Goal: Information Seeking & Learning: Learn about a topic

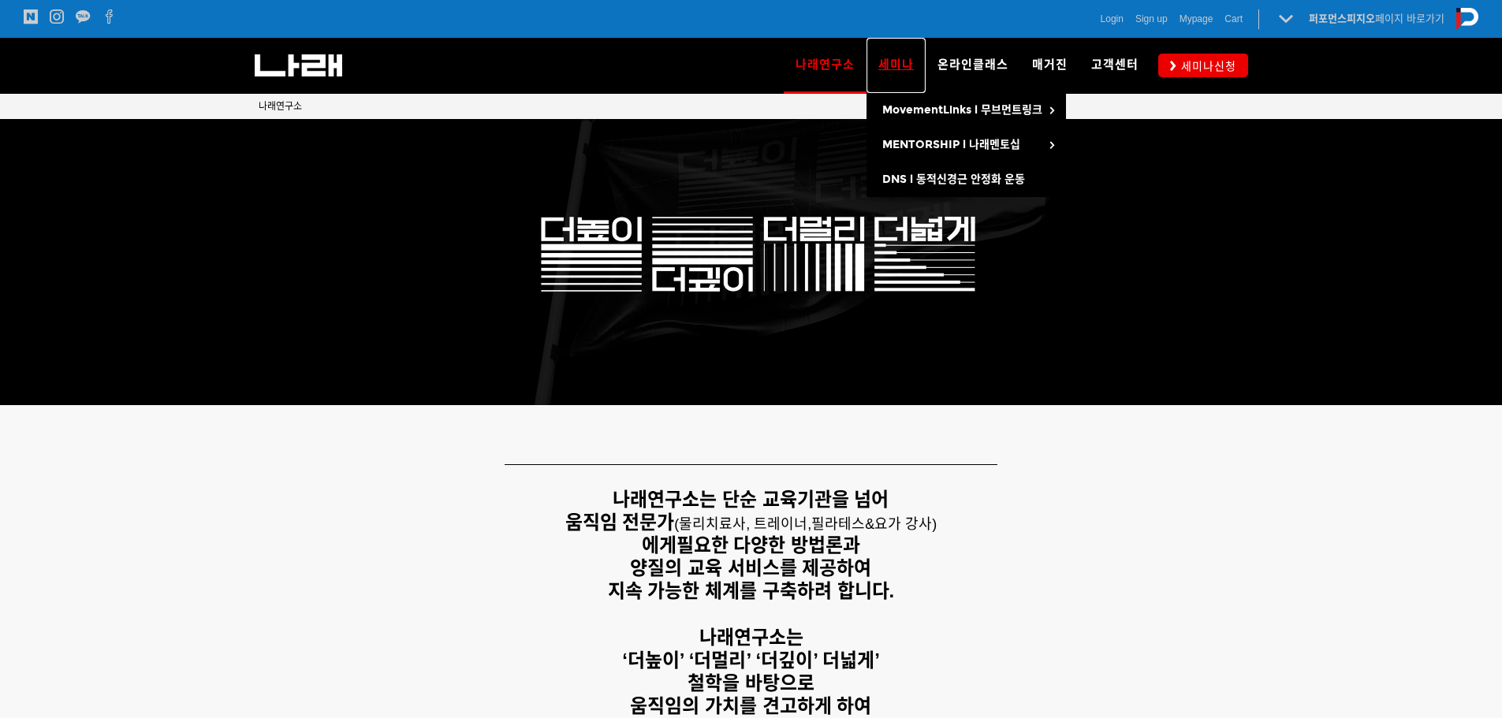
click at [889, 62] on span "세미나" at bounding box center [896, 65] width 35 height 14
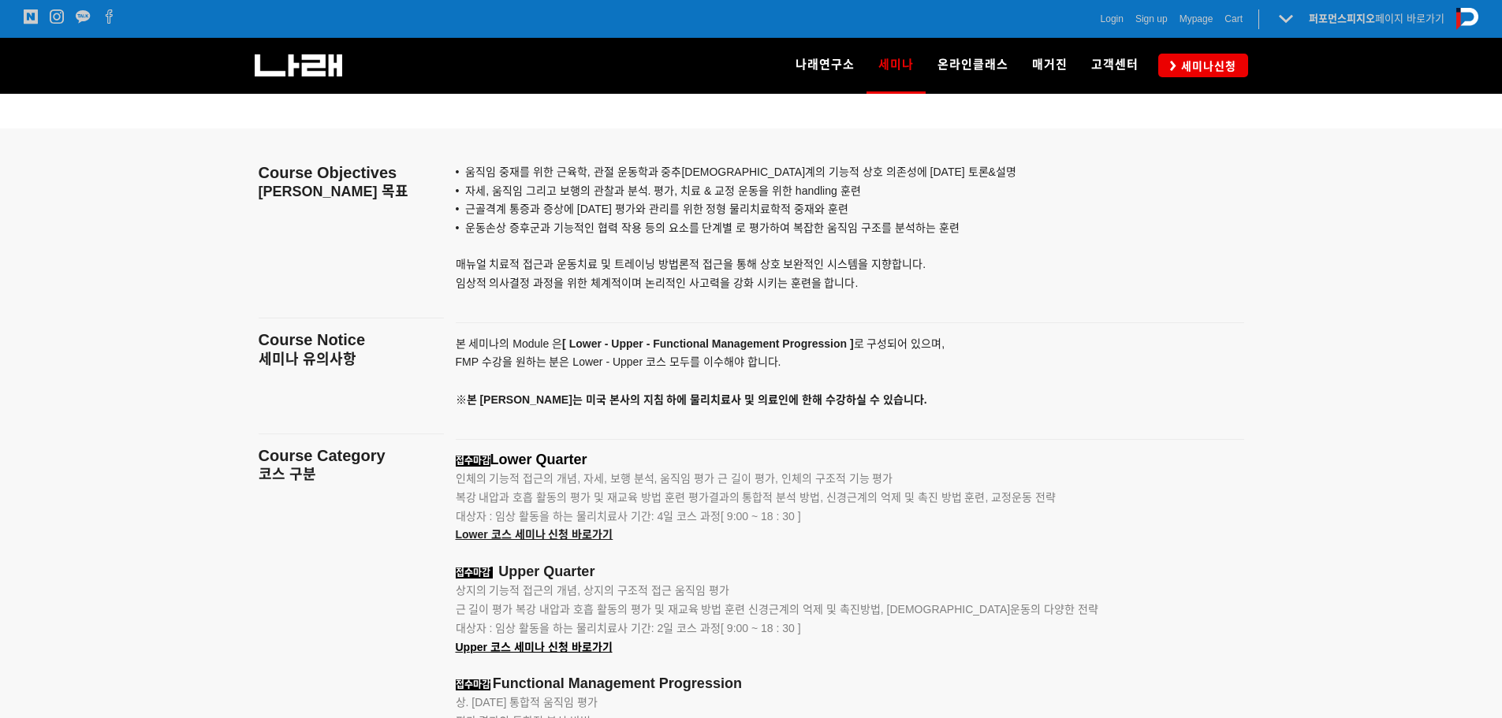
scroll to position [1735, 0]
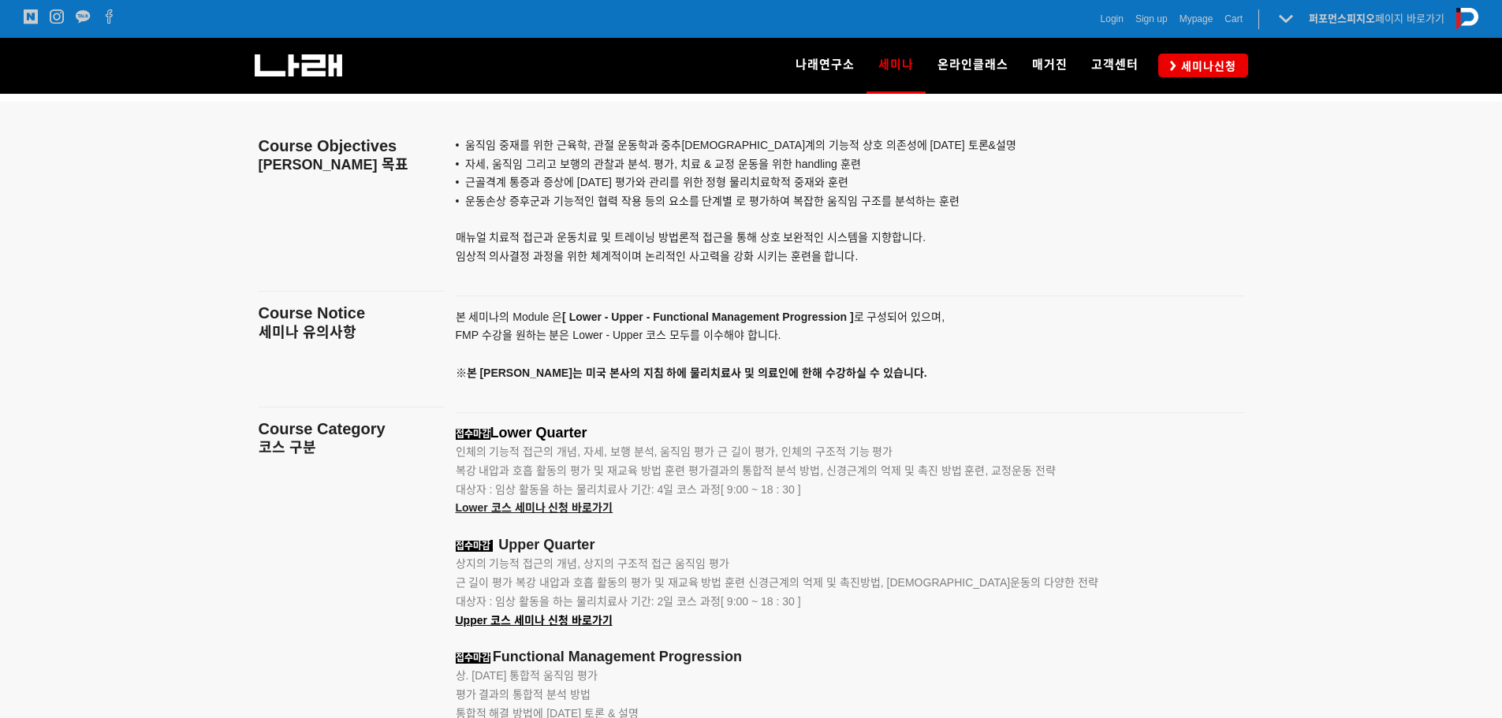
drag, startPoint x: 685, startPoint y: 459, endPoint x: 584, endPoint y: 439, distance: 103.6
click at [594, 452] on span "인체의 기능적 접근의 개념, 자세, 보행 분석, 움직임 평가 근 길이 평가, 인체의 구조적 기능 평가" at bounding box center [675, 452] width 438 height 13
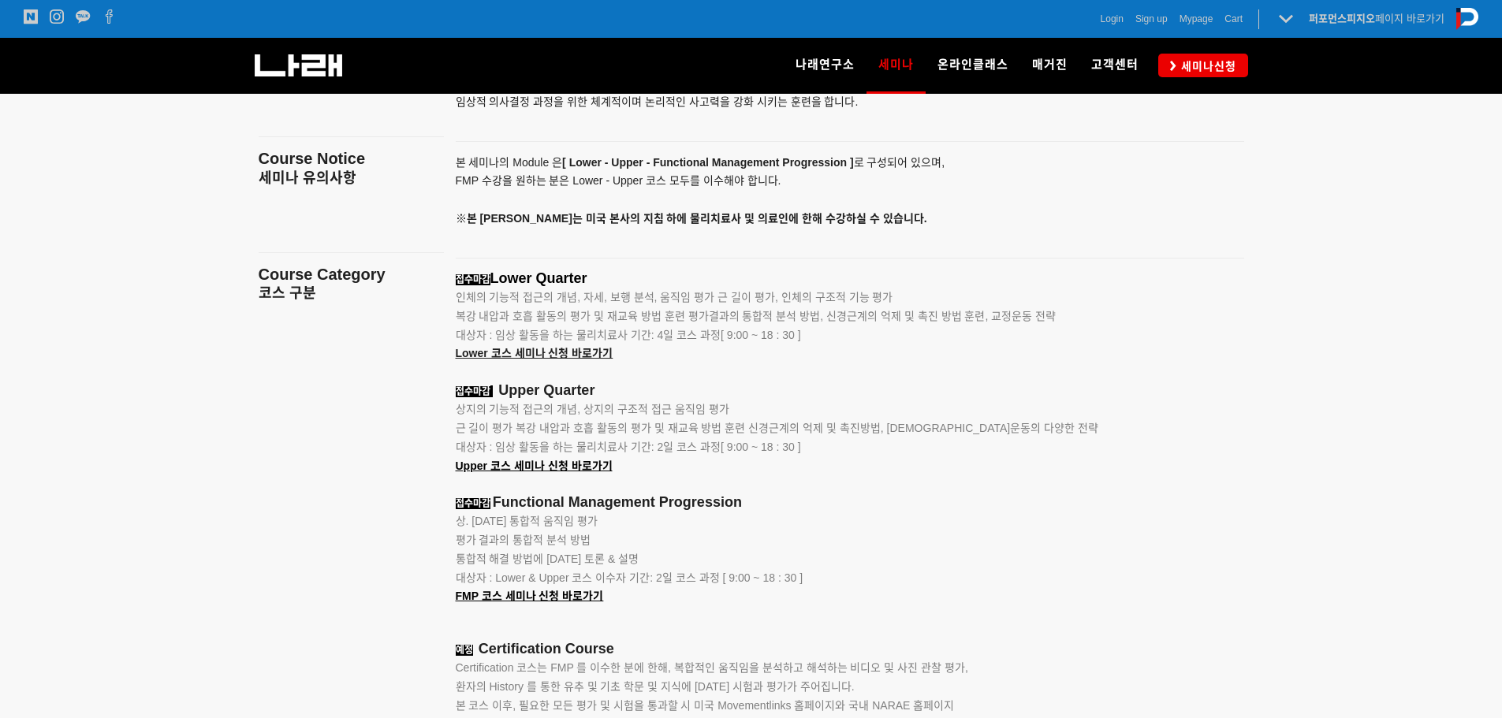
scroll to position [1656, 0]
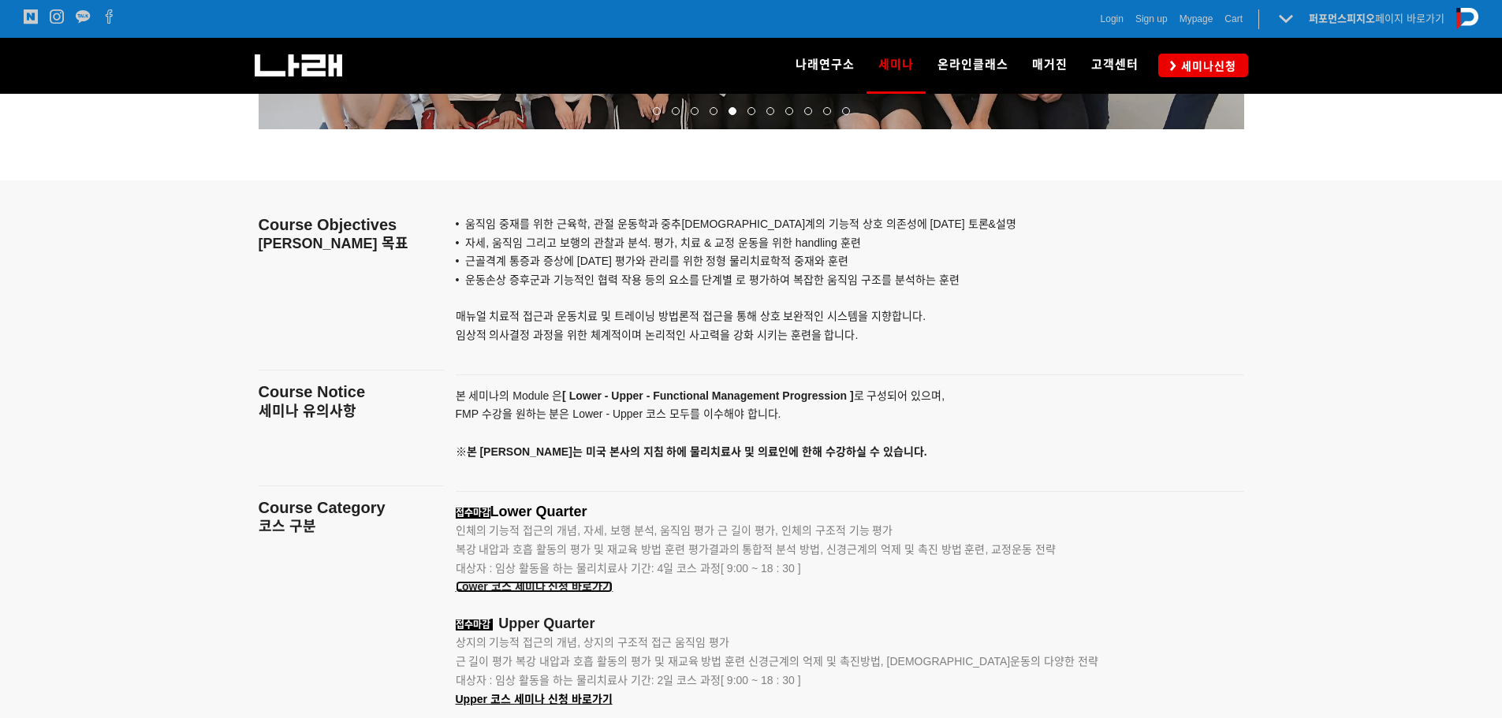
click at [595, 589] on span "Lower 코스 세미나 신청 바로가기" at bounding box center [535, 586] width 158 height 13
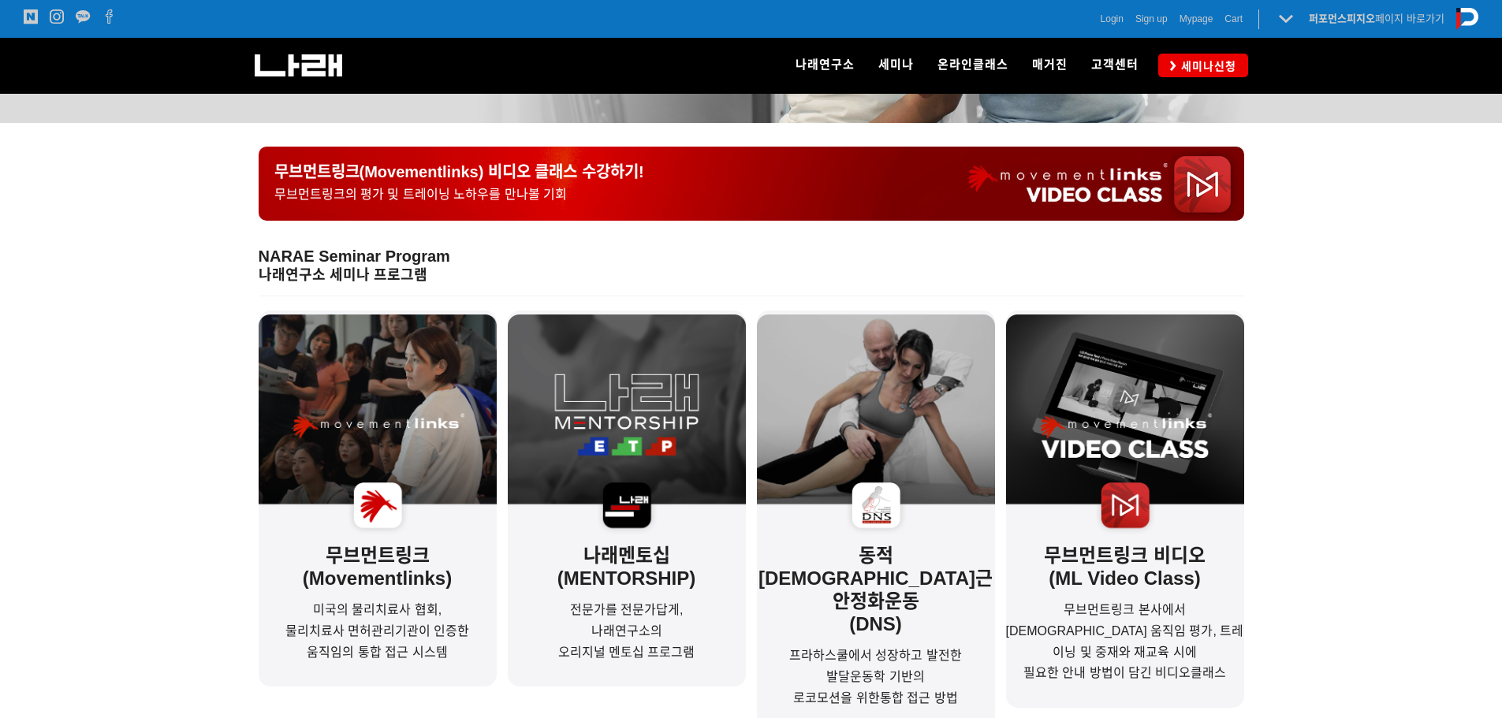
scroll to position [394, 0]
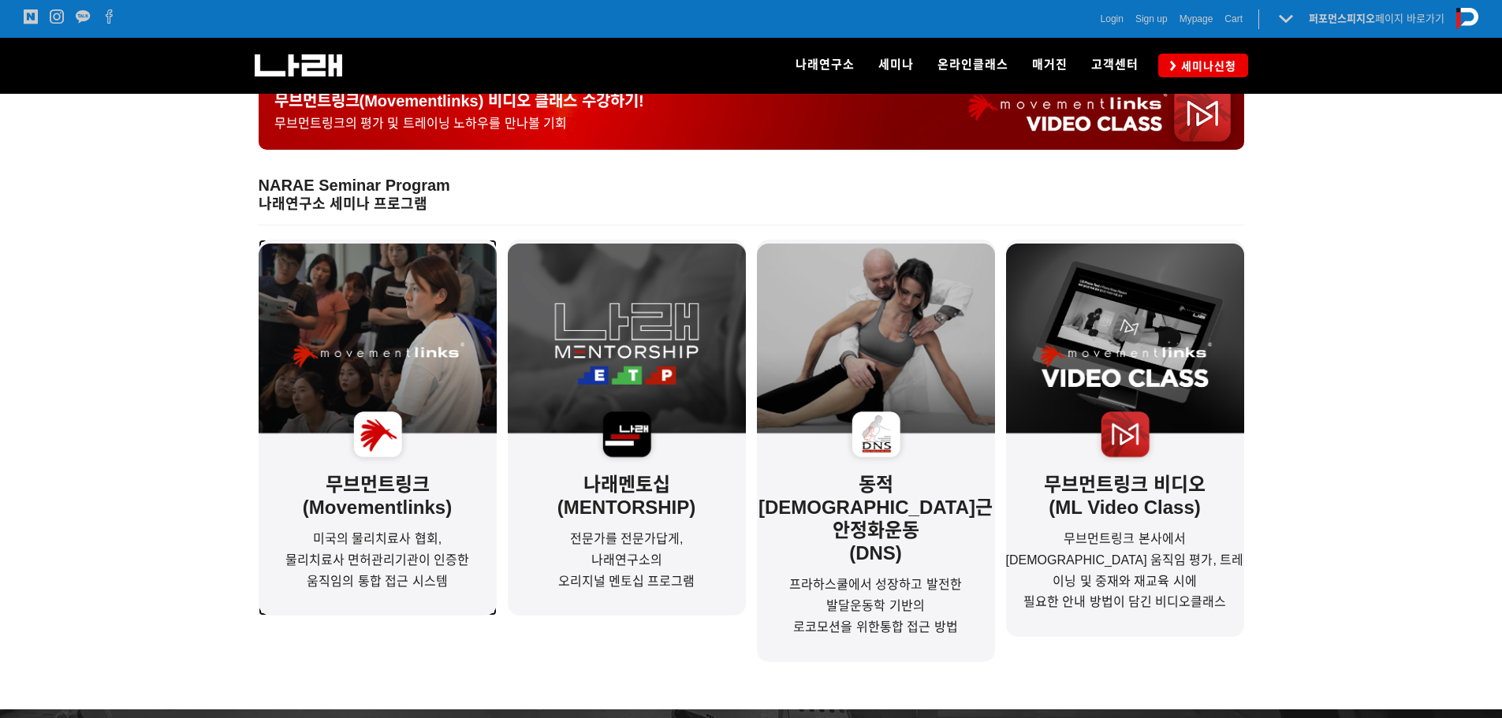
click at [344, 342] on img at bounding box center [378, 357] width 238 height 226
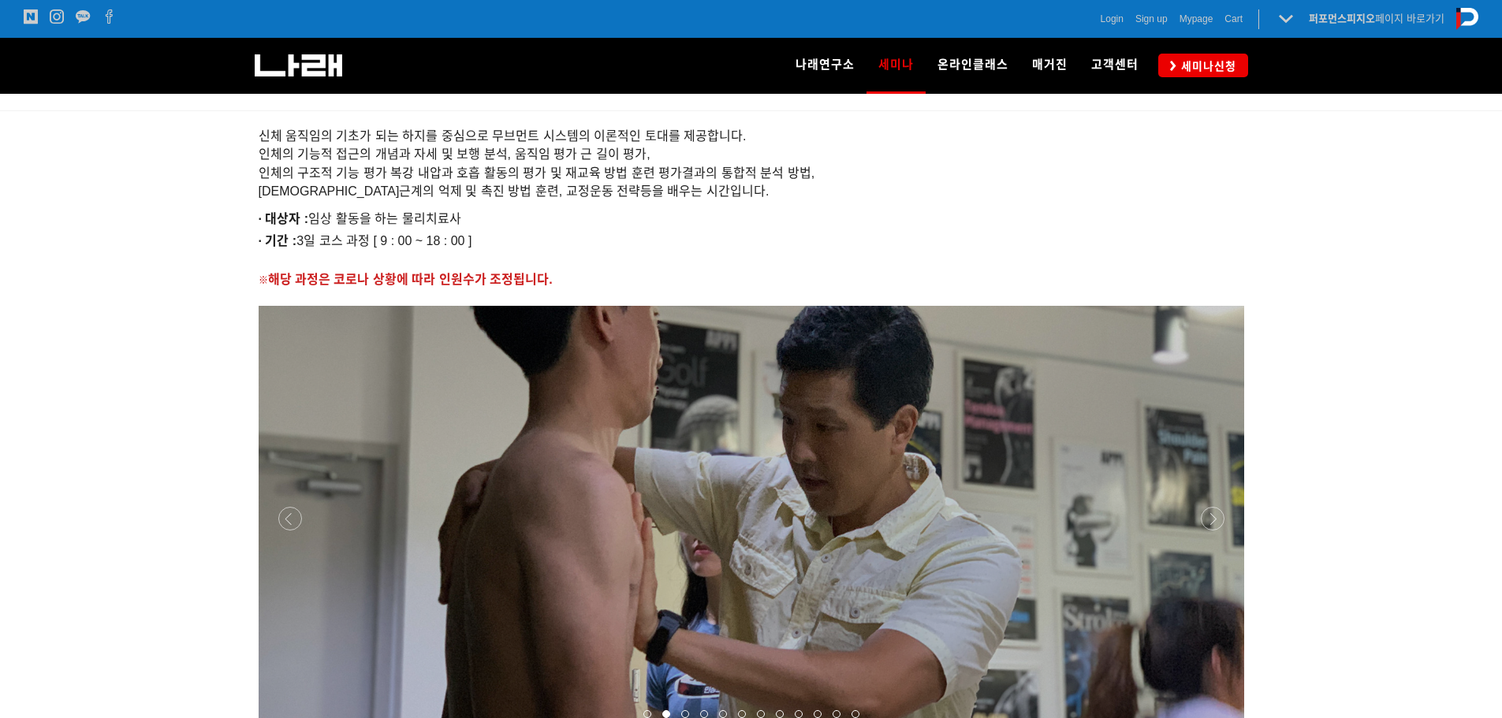
scroll to position [1287, 0]
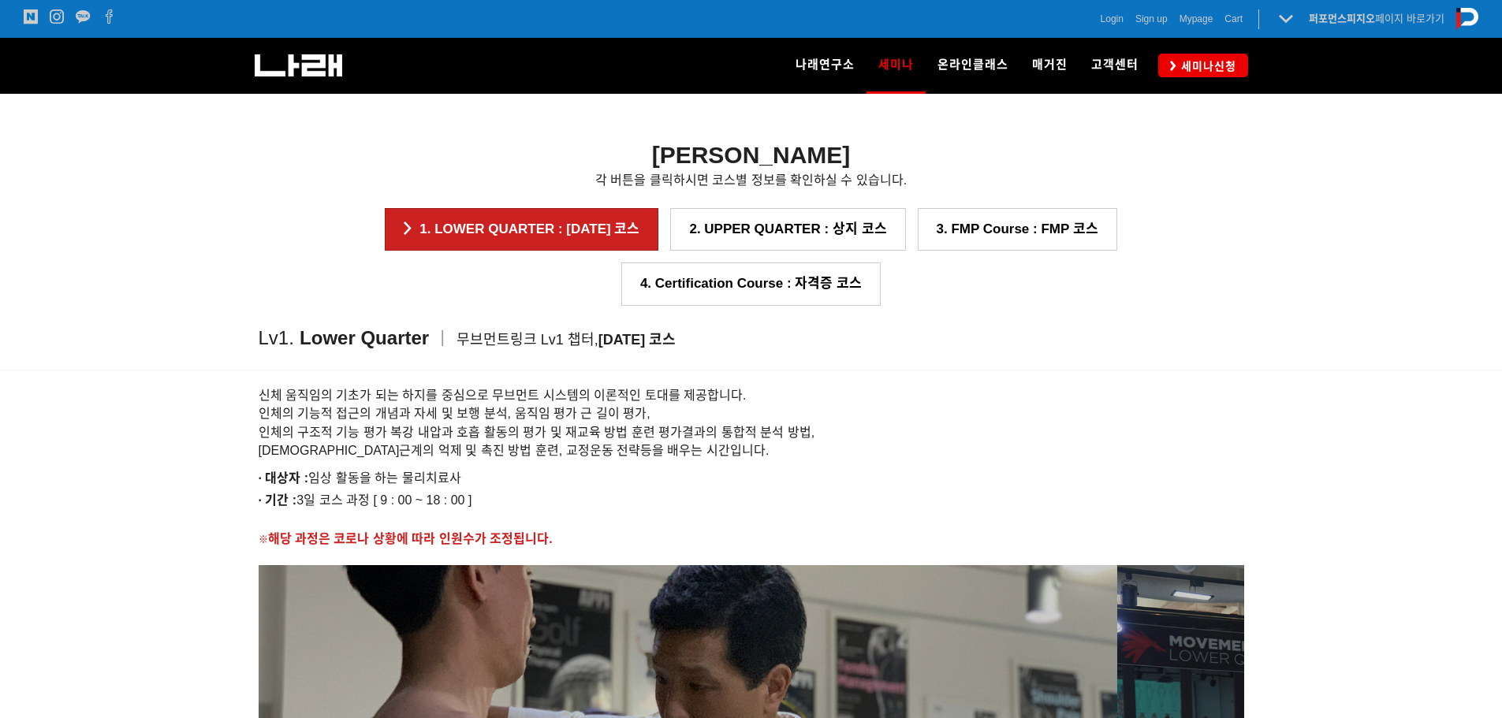
drag, startPoint x: 920, startPoint y: 595, endPoint x: 424, endPoint y: 577, distance: 496.4
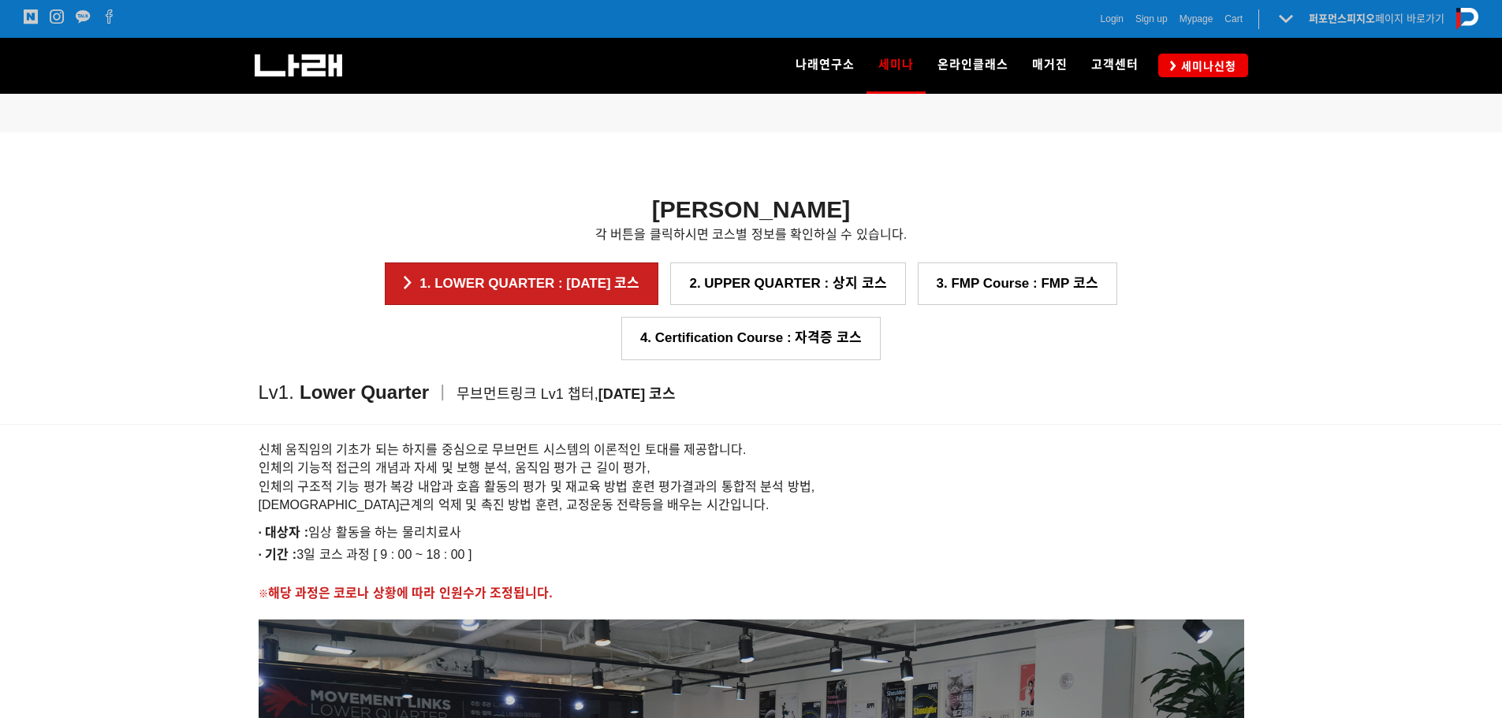
scroll to position [1208, 0]
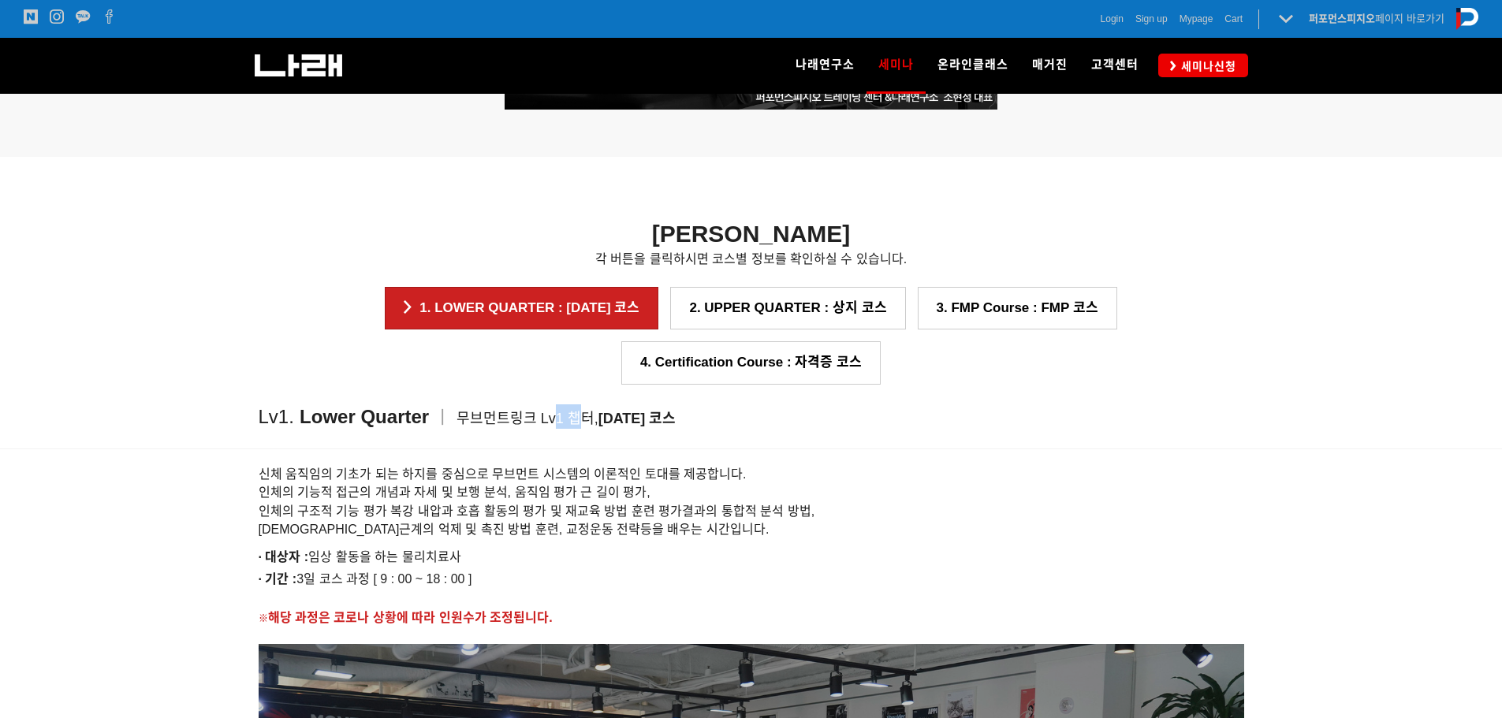
drag, startPoint x: 551, startPoint y: 360, endPoint x: 580, endPoint y: 360, distance: 29.2
click at [579, 411] on span "무브먼트링크 Lv1 챕터," at bounding box center [528, 419] width 142 height 16
click at [580, 411] on span "무브먼트링크 Lv1 챕터," at bounding box center [528, 419] width 142 height 16
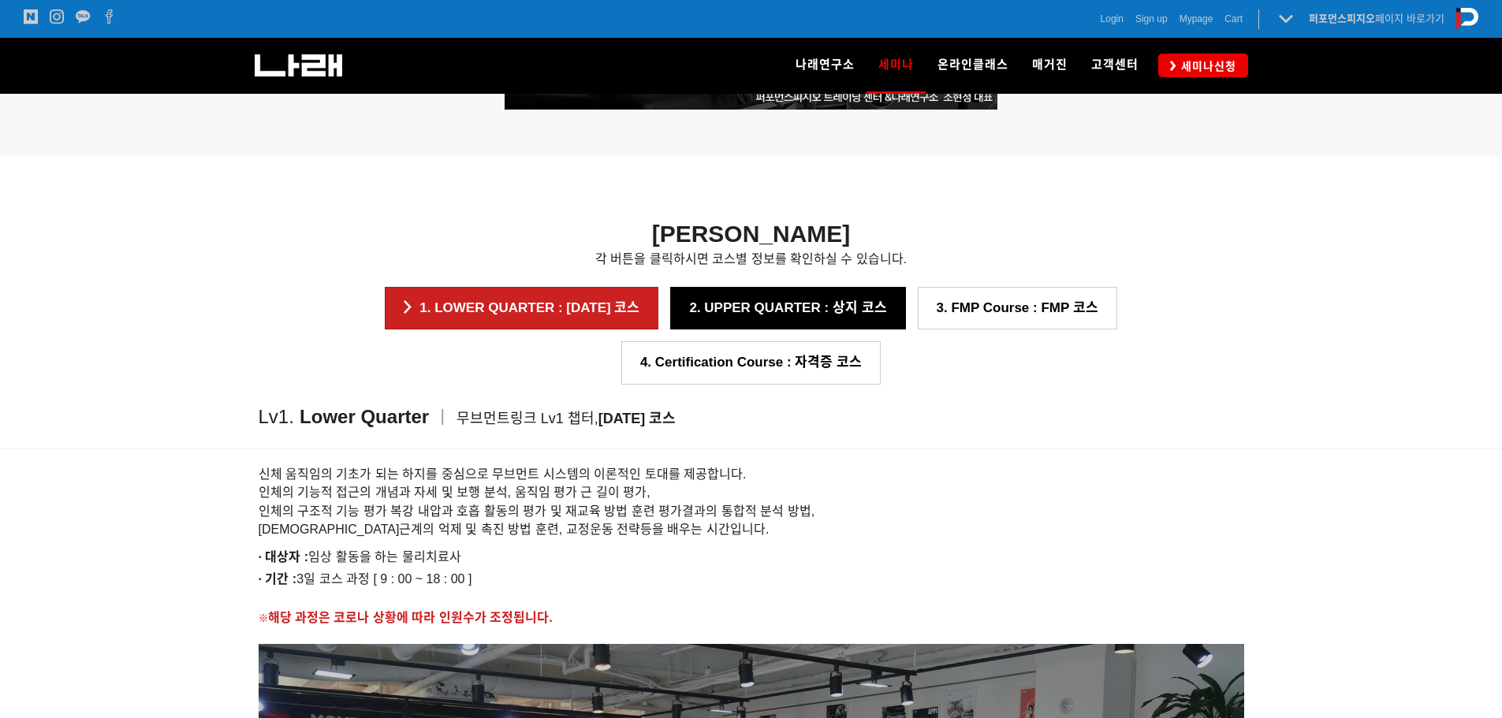
click at [670, 309] on link "2. UPPER QUARTER : 상지 코스" at bounding box center [787, 308] width 235 height 43
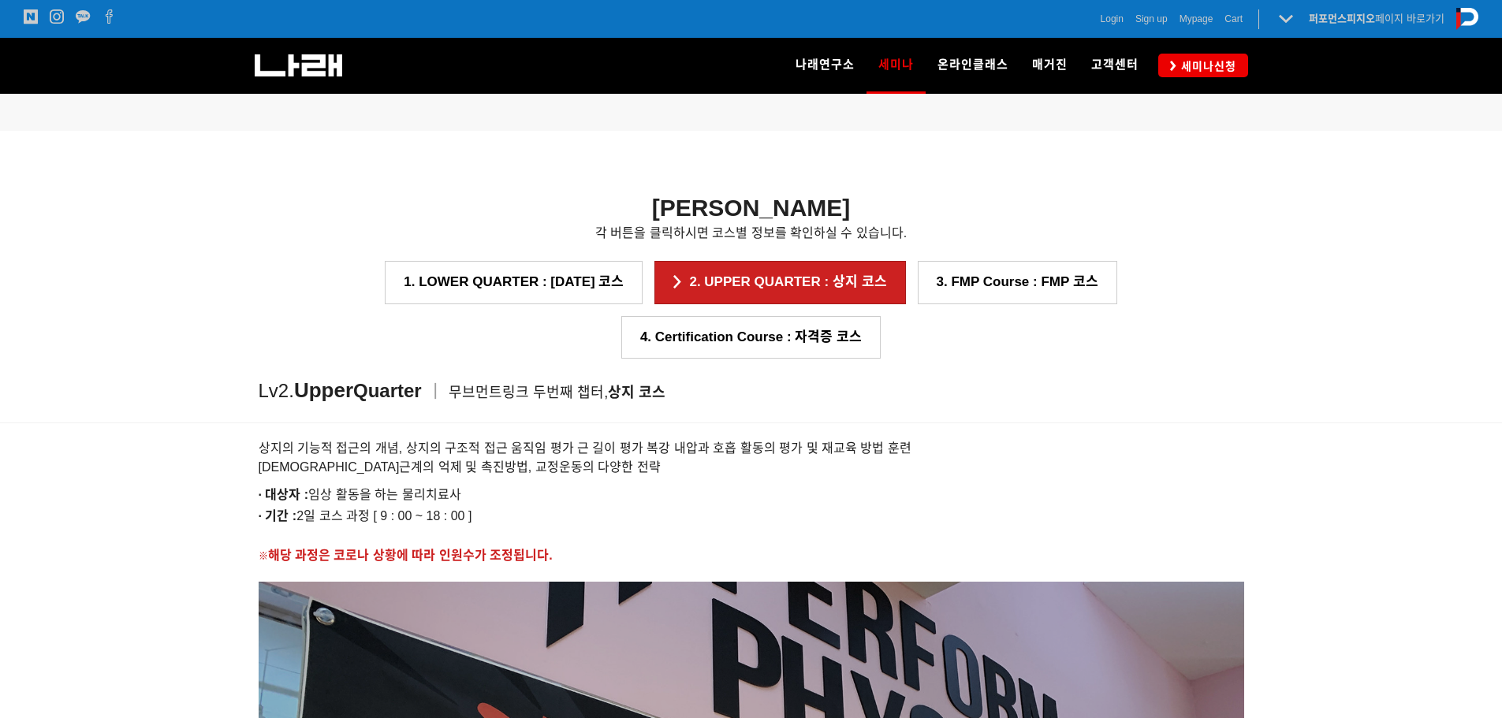
scroll to position [1581, 0]
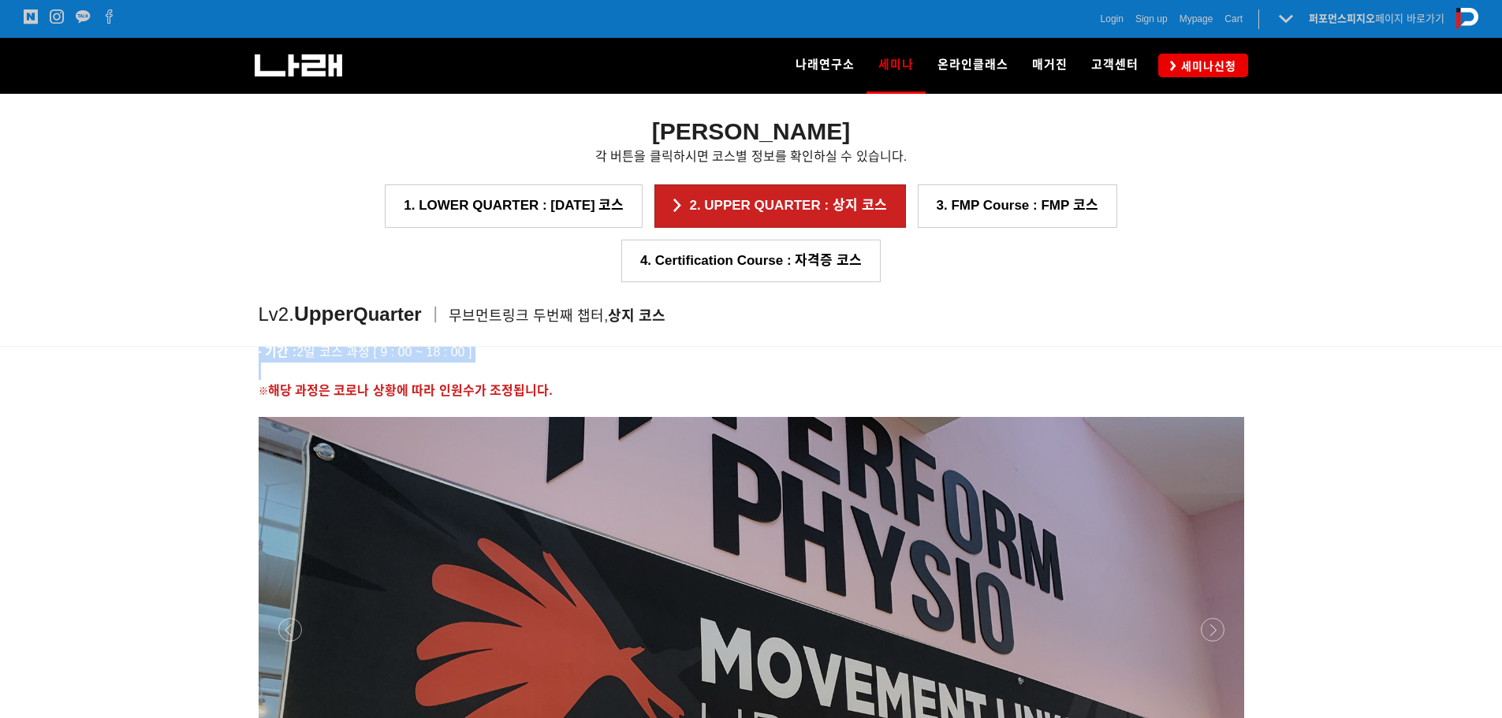
drag, startPoint x: 521, startPoint y: 372, endPoint x: 360, endPoint y: 308, distance: 173.4
click at [360, 308] on div "상지의 기능적 접근의 개념, 상지의 구조적 접근 움직임 평가 근 길이 평가 복강 내압과 호흡 활동의 평가 및 재교육 방법 훈련 신경근계의 억제…" at bounding box center [752, 334] width 986 height 134
click at [420, 331] on span "· 대상자 : 임상 활동을 하는 물리치료사" at bounding box center [360, 330] width 203 height 13
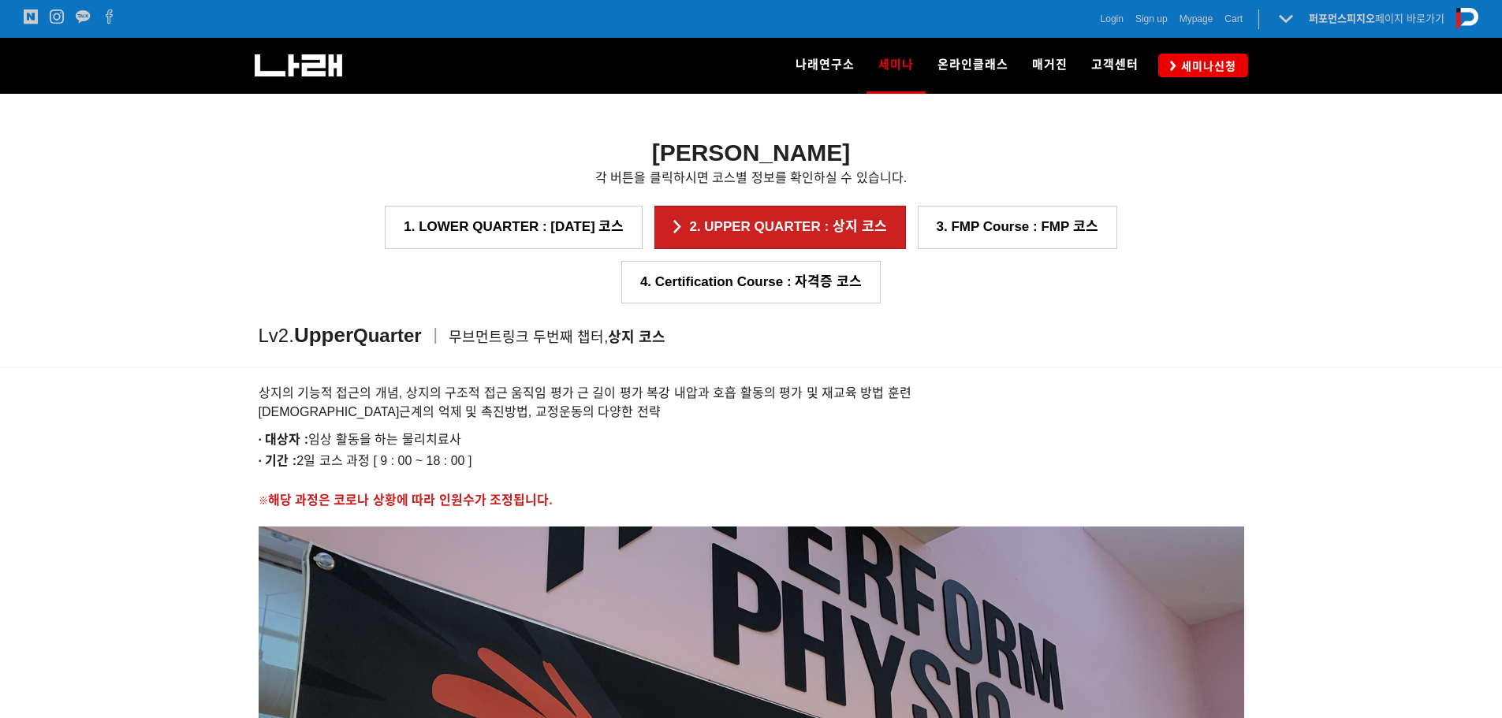
scroll to position [1502, 0]
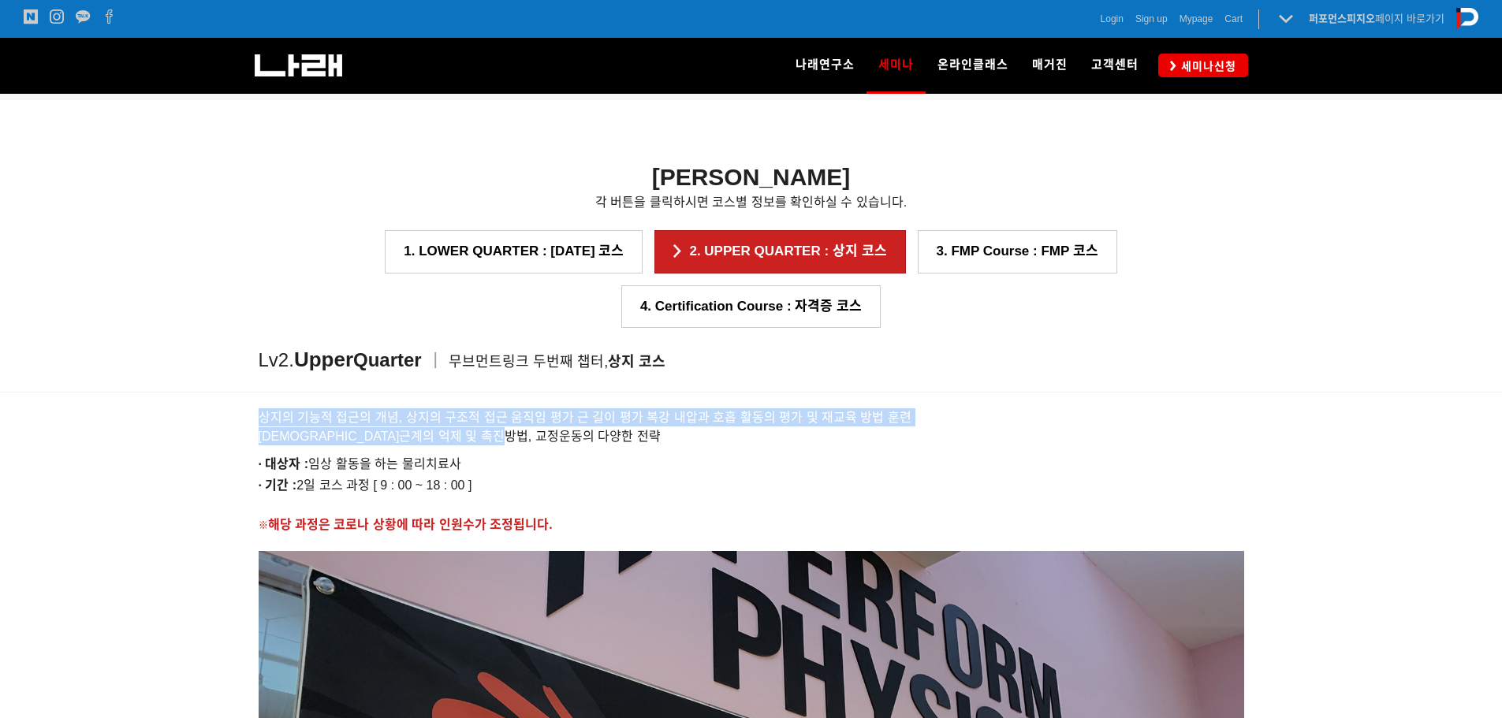
drag, startPoint x: 262, startPoint y: 360, endPoint x: 744, endPoint y: 384, distance: 483.3
click at [743, 409] on h6 "상지의 기능적 접근의 개념, 상지의 구조적 접근 움직임 평가 근 길이 평가 복강 내압과 호흡 활동의 평가 및 재교육 방법 훈련 신경근계의 억제…" at bounding box center [752, 427] width 986 height 37
click at [744, 409] on h6 "상지의 기능적 접근의 개념, 상지의 구조적 접근 움직임 평가 근 길이 평가 복강 내압과 호흡 활동의 평가 및 재교육 방법 훈련 신경근계의 억제…" at bounding box center [752, 427] width 986 height 37
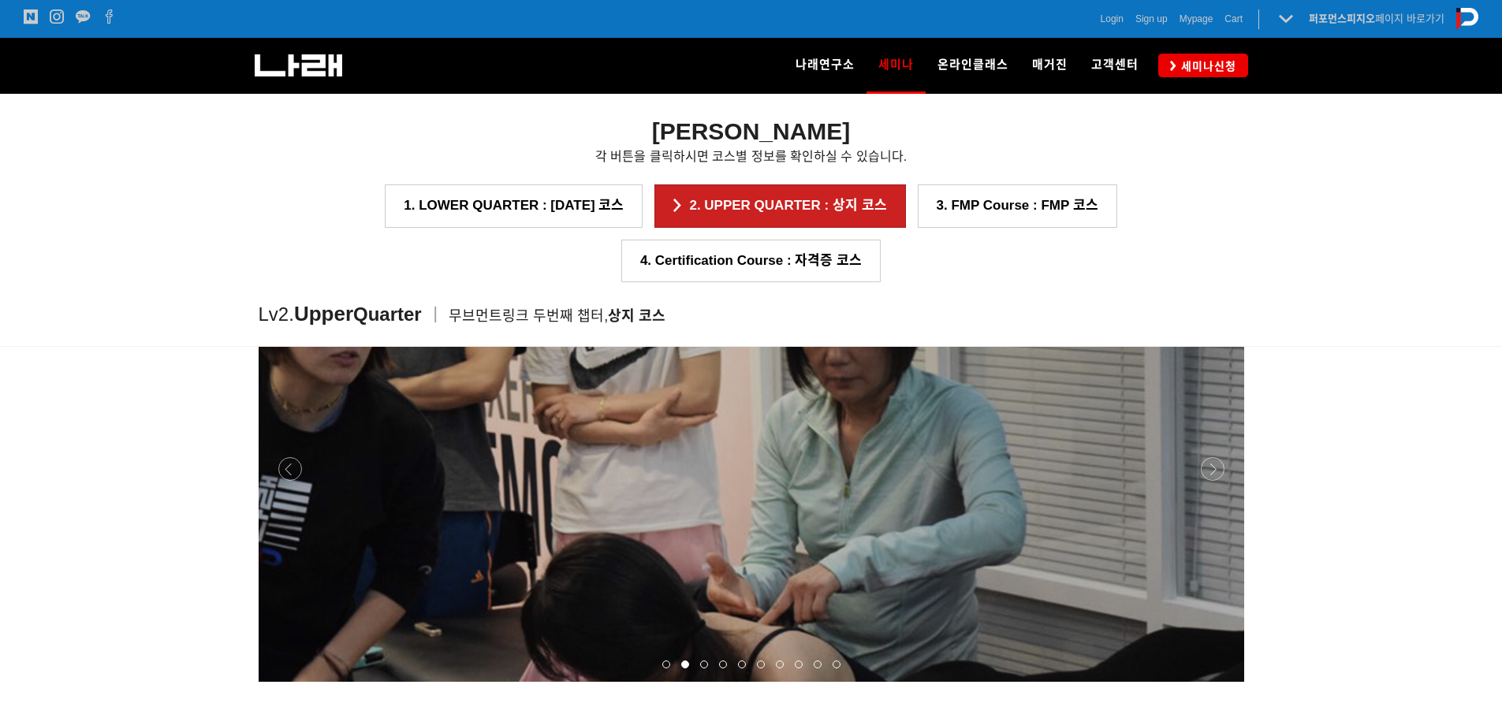
scroll to position [1739, 0]
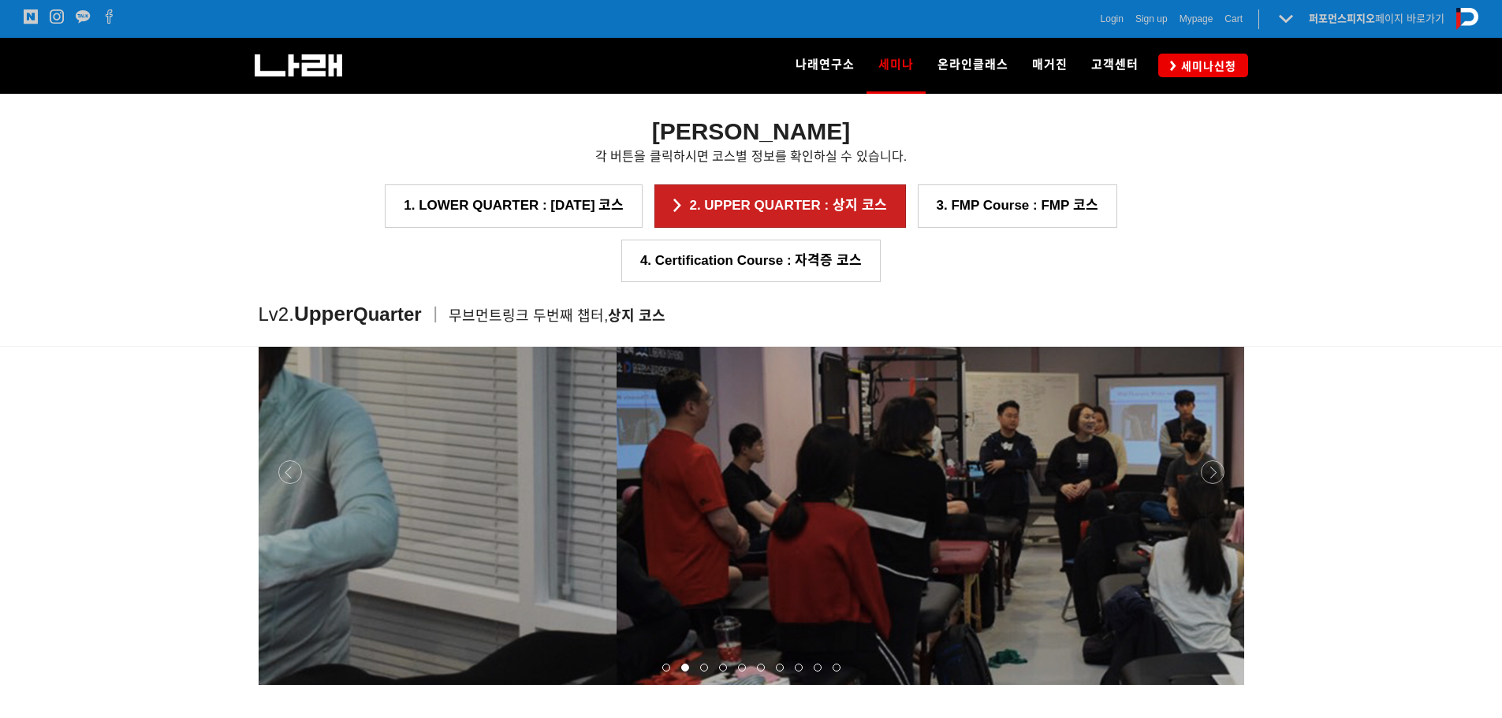
drag, startPoint x: 1104, startPoint y: 489, endPoint x: 432, endPoint y: 423, distance: 675.2
click at [431, 424] on p at bounding box center [124, 472] width 986 height 426
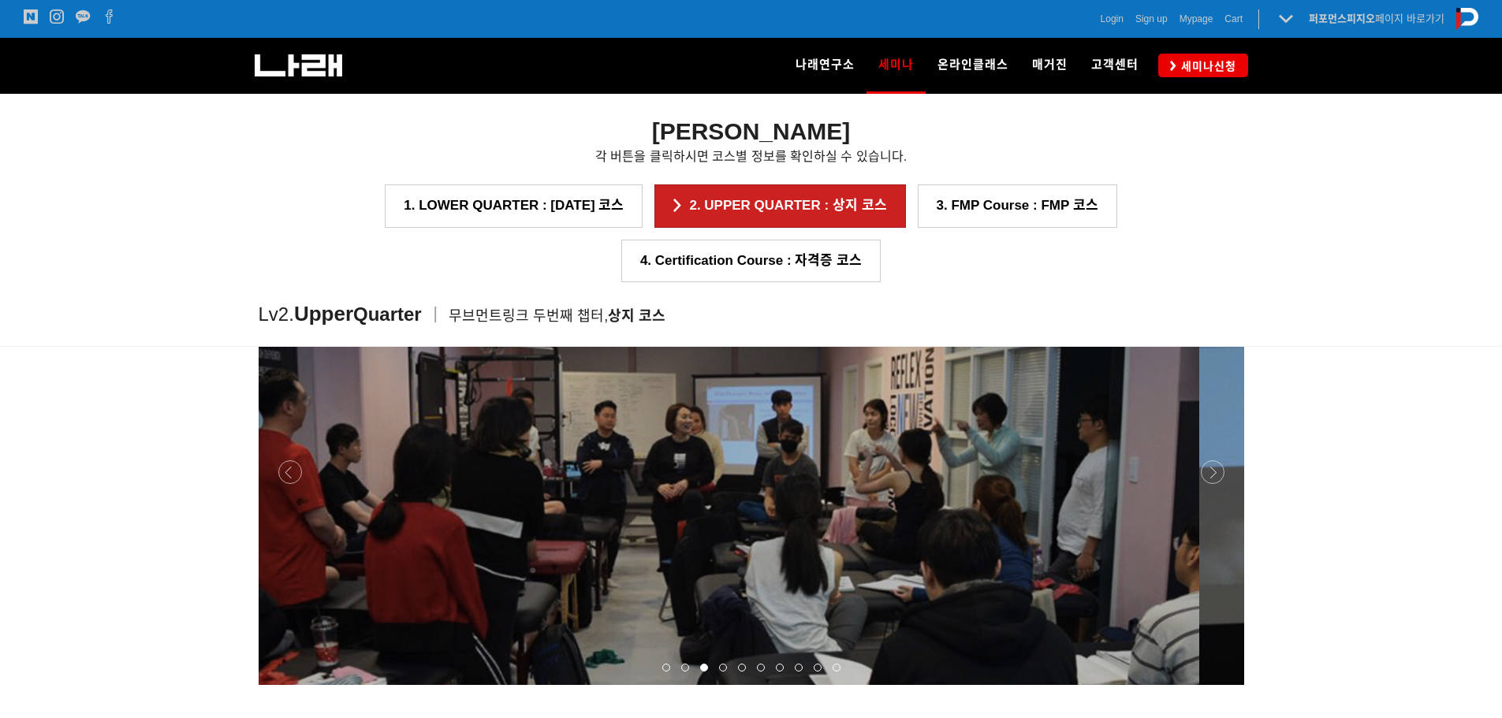
drag, startPoint x: 864, startPoint y: 406, endPoint x: 387, endPoint y: 406, distance: 476.3
click at [388, 406] on p at bounding box center [707, 472] width 986 height 426
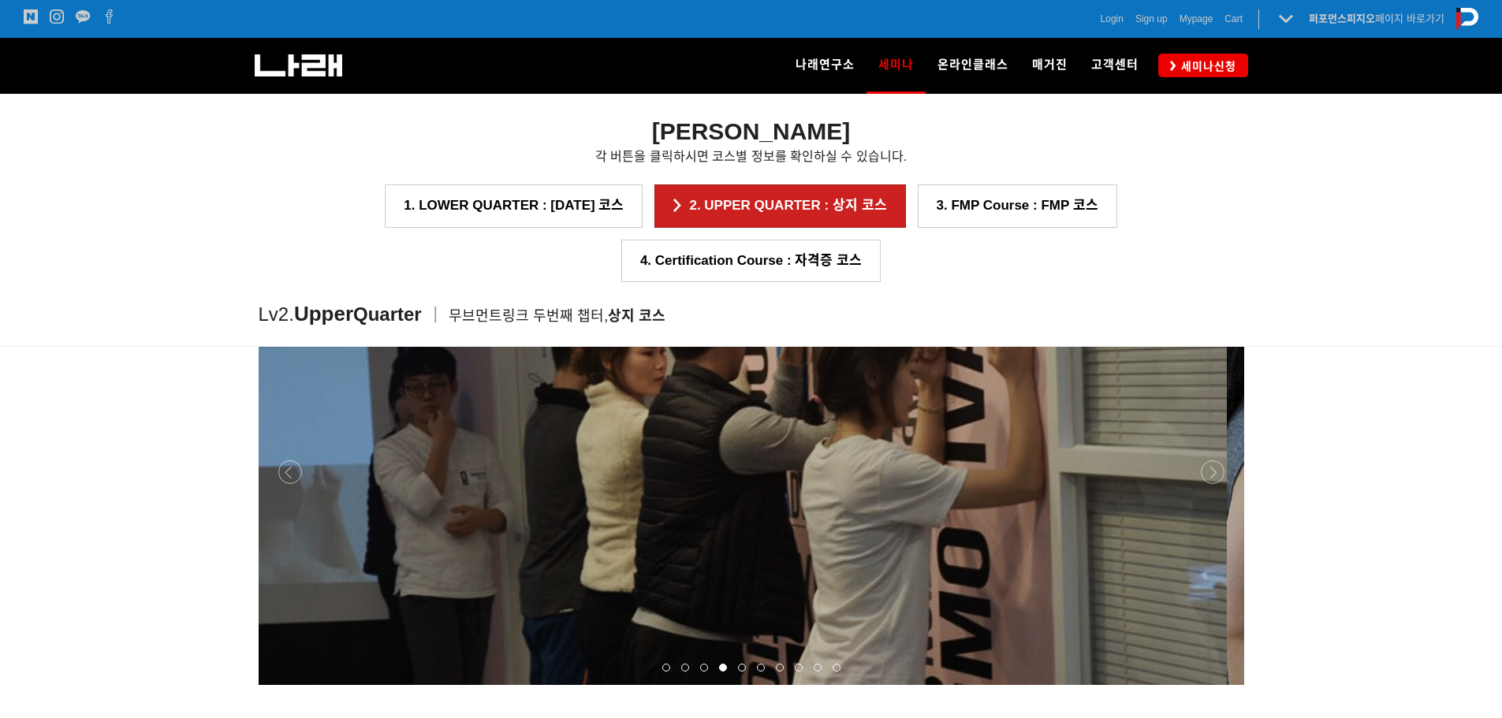
drag, startPoint x: 830, startPoint y: 409, endPoint x: 531, endPoint y: 405, distance: 299.7
click at [535, 405] on p at bounding box center [734, 472] width 986 height 426
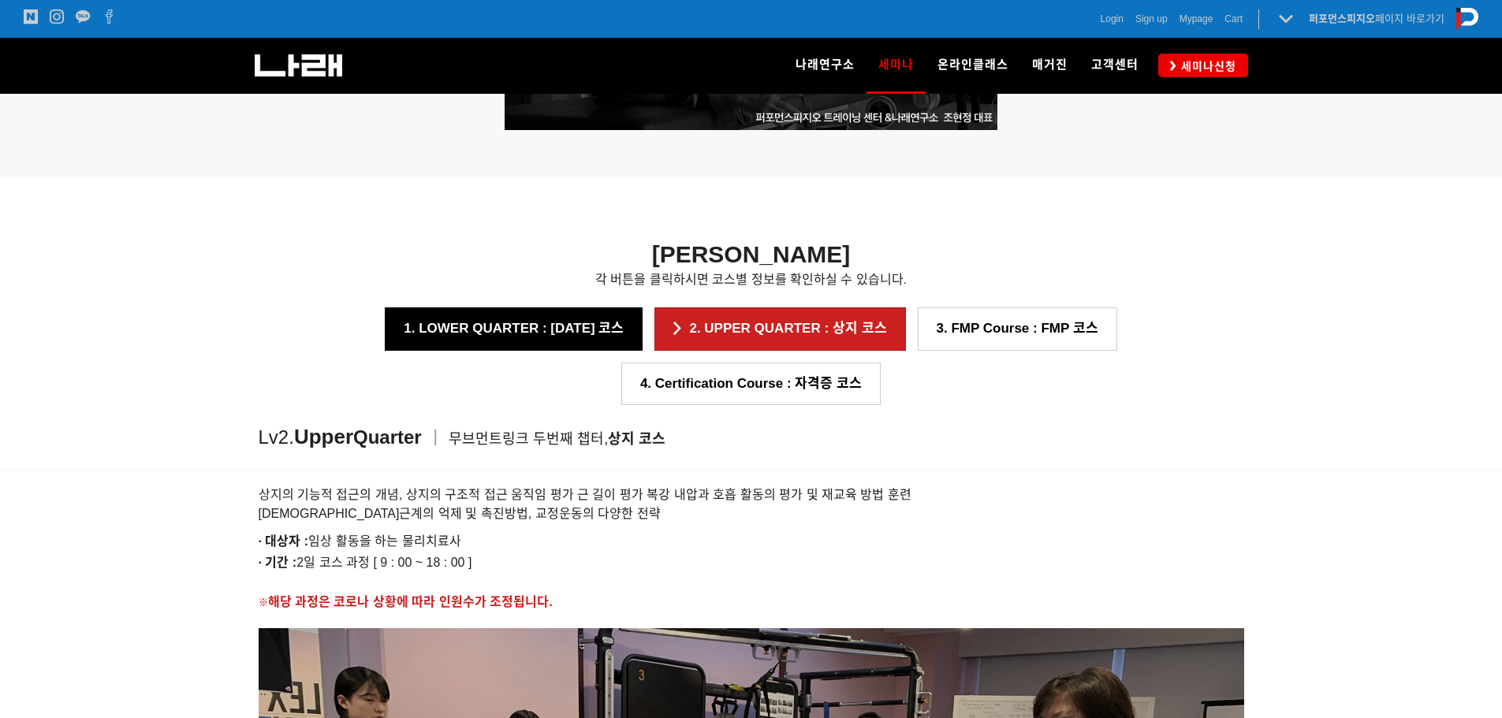
scroll to position [1423, 0]
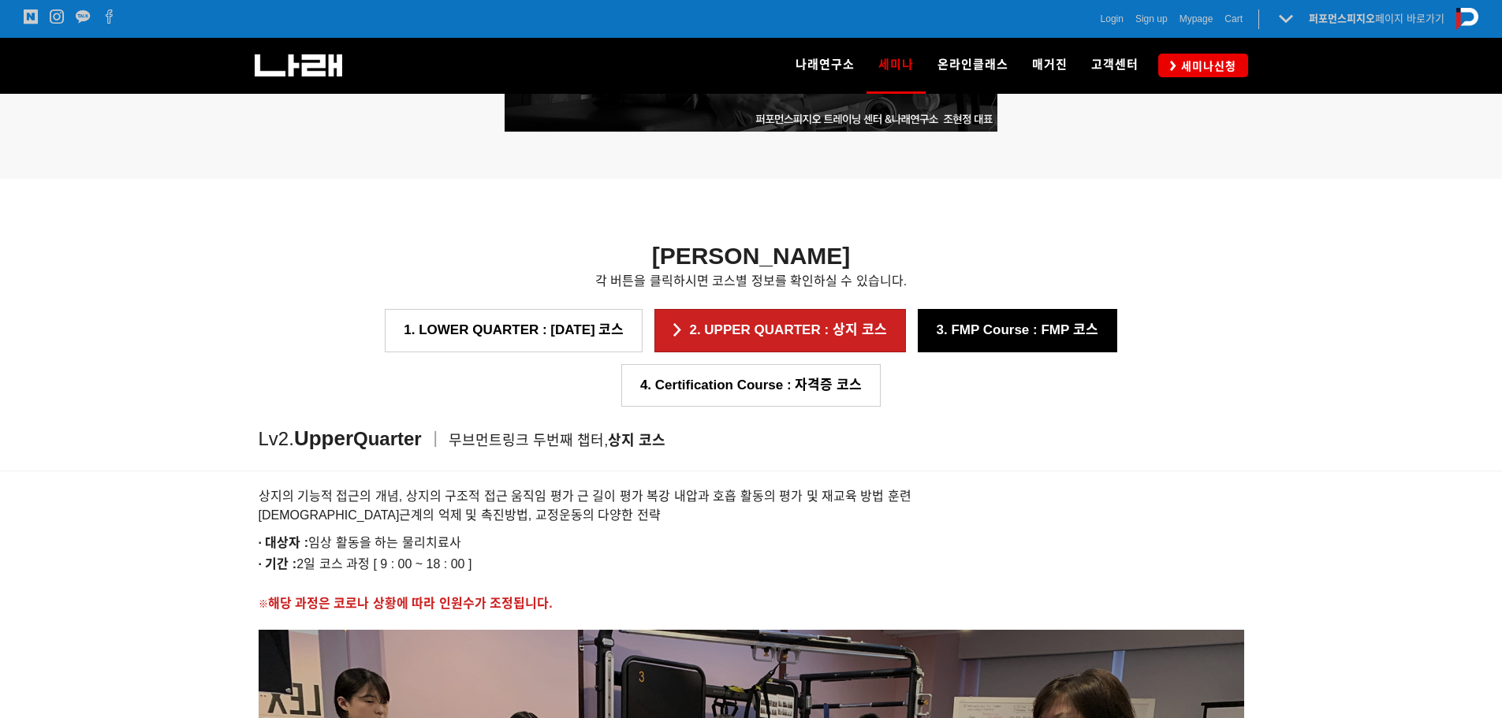
click at [918, 330] on link "3. FMP Course : FMP 코스" at bounding box center [1018, 330] width 200 height 43
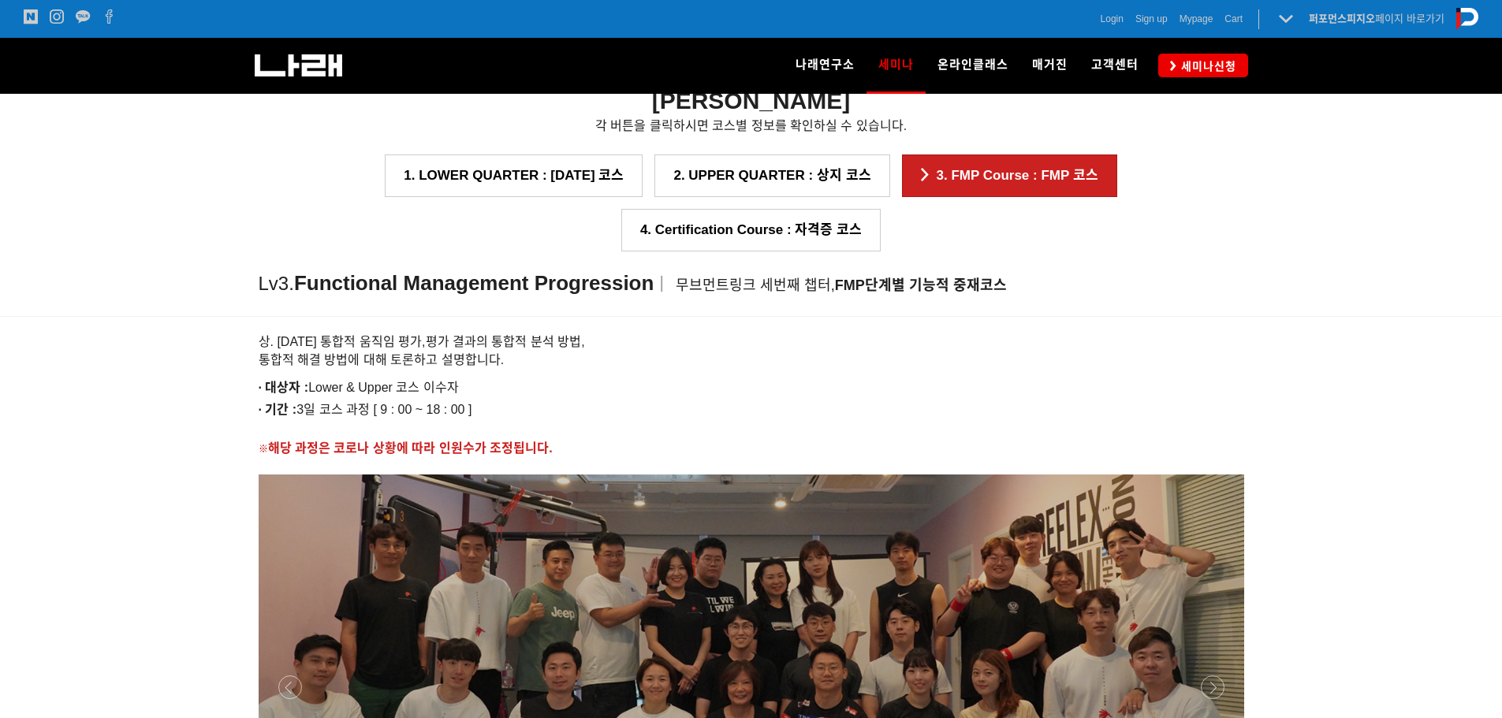
scroll to position [1620, 0]
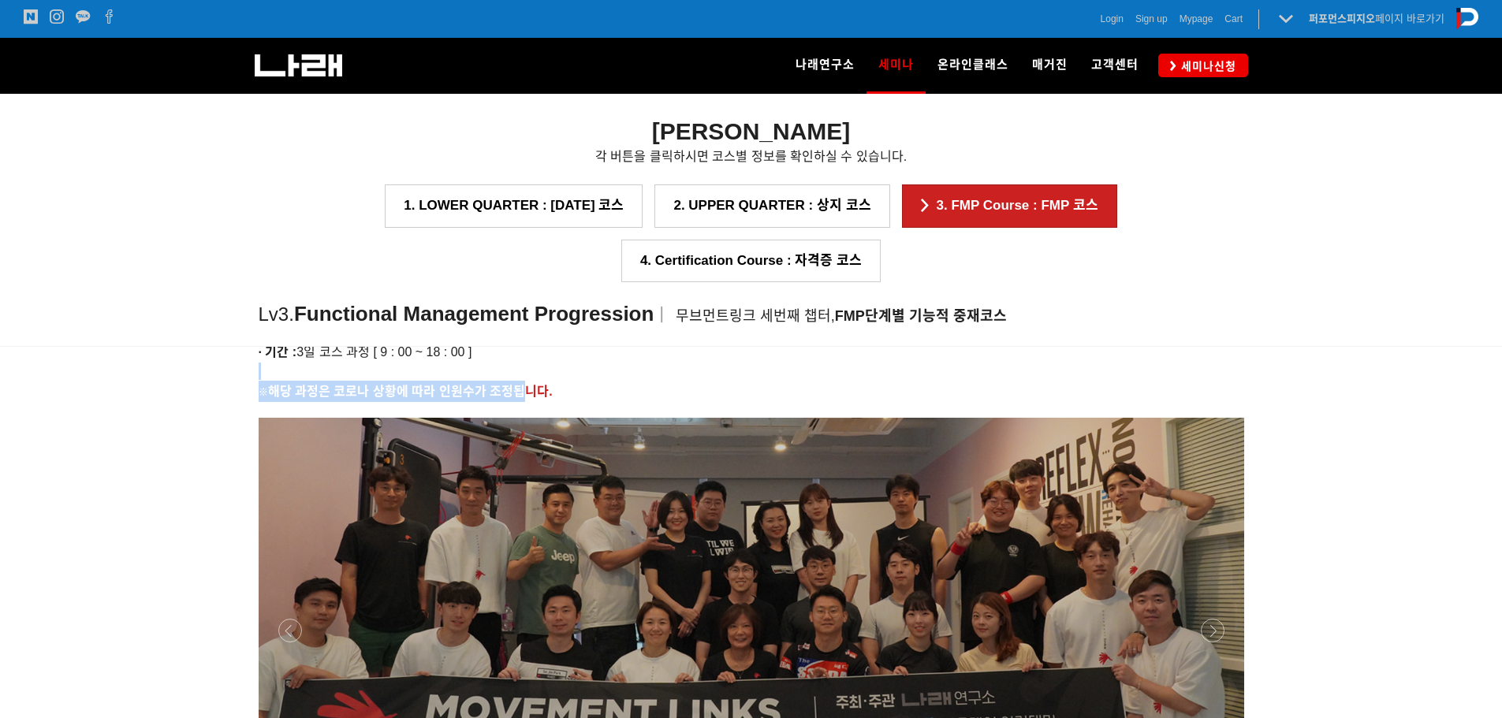
drag, startPoint x: 507, startPoint y: 393, endPoint x: 391, endPoint y: 368, distance: 118.6
click at [391, 368] on div "상. 하지 통합적 움직임 평가, 평가 결과의 통합적 분석 방법, 통합적 해결 방법에 대해 토론하고 설명합니다. · 대상자 : Lower & U…" at bounding box center [752, 334] width 986 height 134
drag, startPoint x: 289, startPoint y: 318, endPoint x: 405, endPoint y: 352, distance: 120.8
click at [405, 352] on div "상. 하지 통합적 움직임 평가, 평가 결과의 통합적 분석 방법, 통합적 해결 방법에 대해 토론하고 설명합니다. · 대상자 : Lower & U…" at bounding box center [752, 334] width 986 height 134
click at [526, 376] on p at bounding box center [752, 371] width 986 height 17
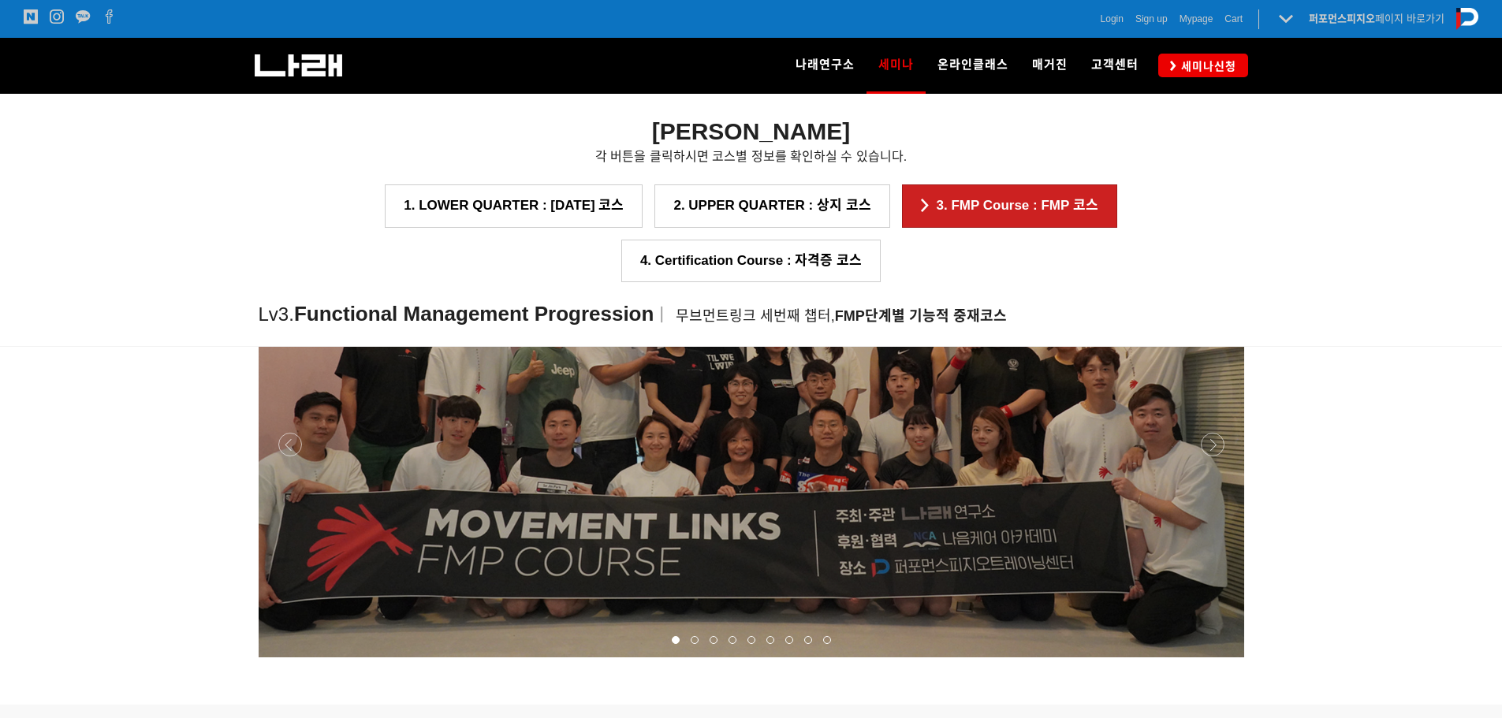
scroll to position [1778, 0]
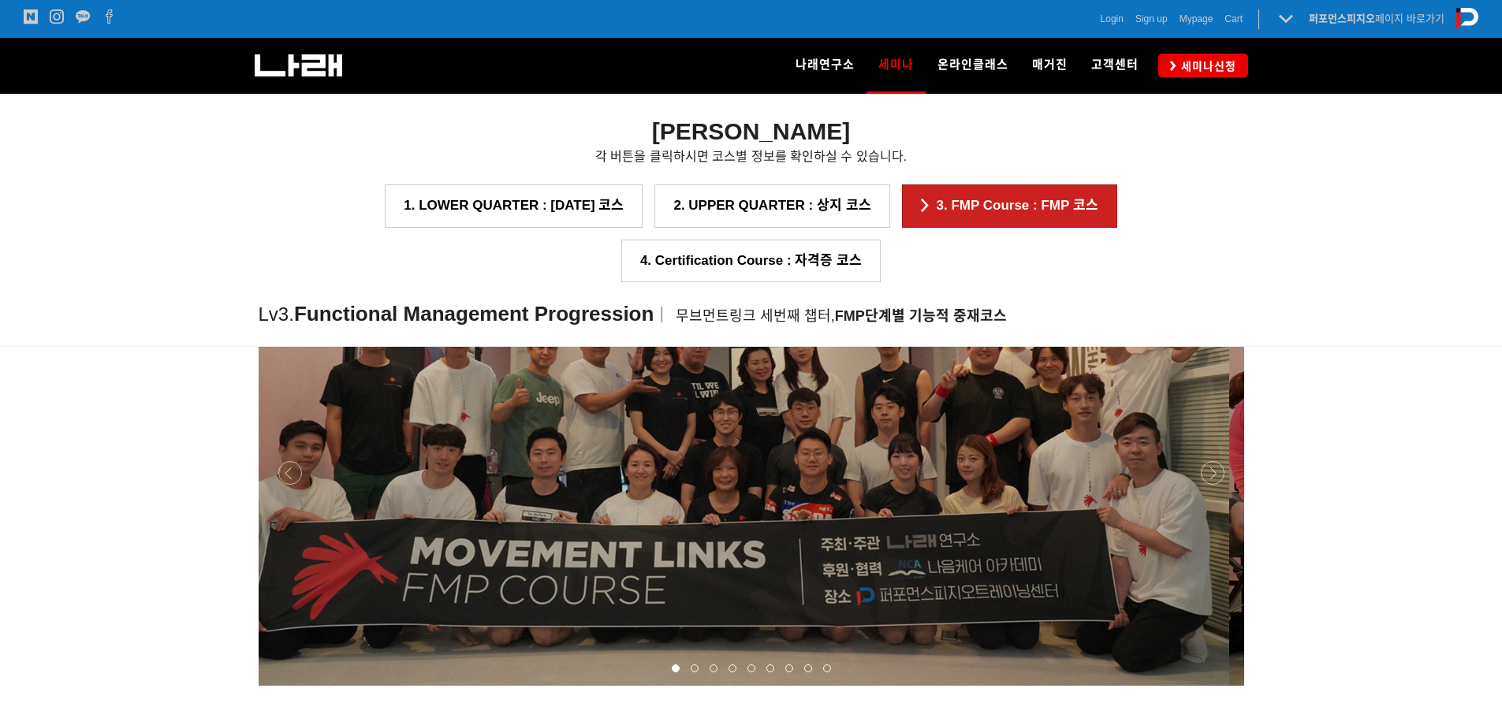
drag, startPoint x: 831, startPoint y: 442, endPoint x: 816, endPoint y: 360, distance: 83.4
click at [816, 360] on p at bounding box center [737, 473] width 986 height 426
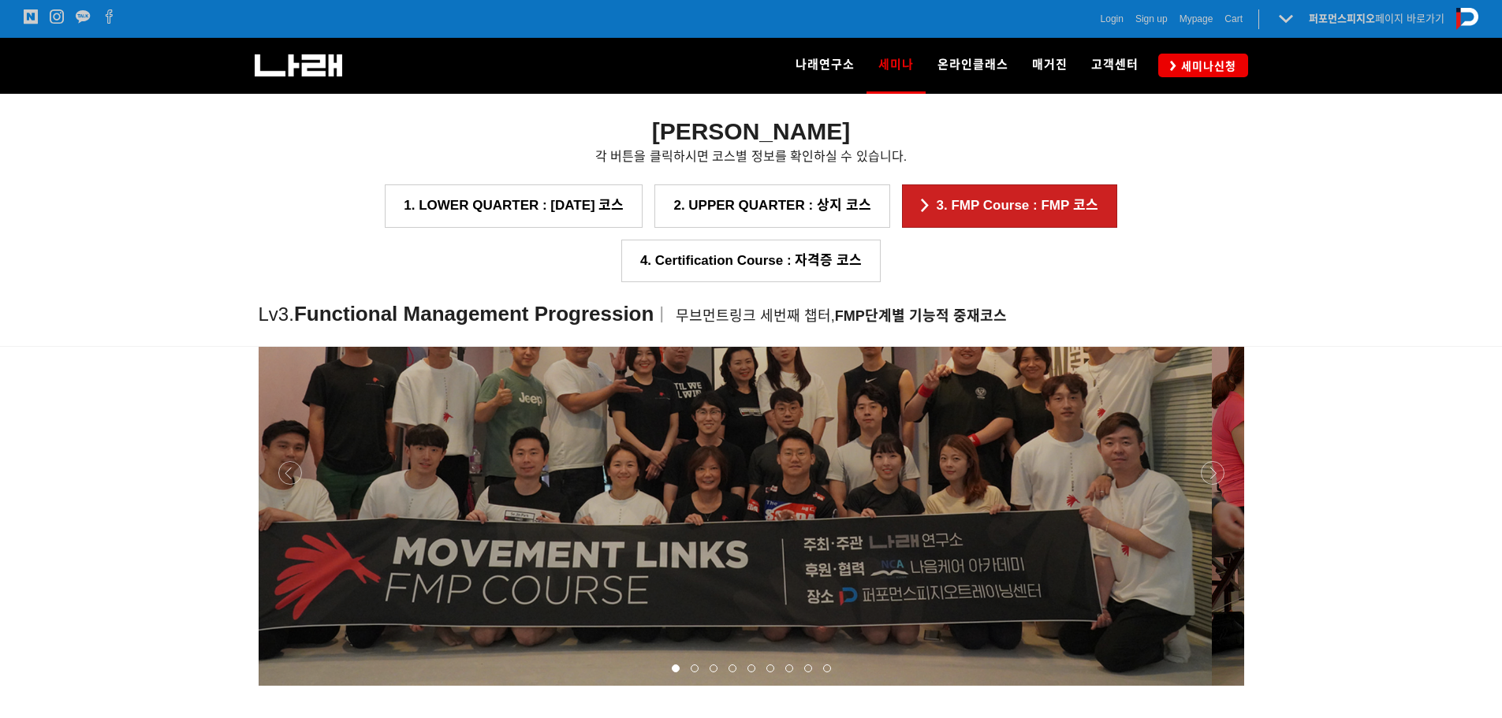
drag, startPoint x: 930, startPoint y: 409, endPoint x: 498, endPoint y: 427, distance: 431.7
click at [506, 426] on p at bounding box center [719, 473] width 986 height 426
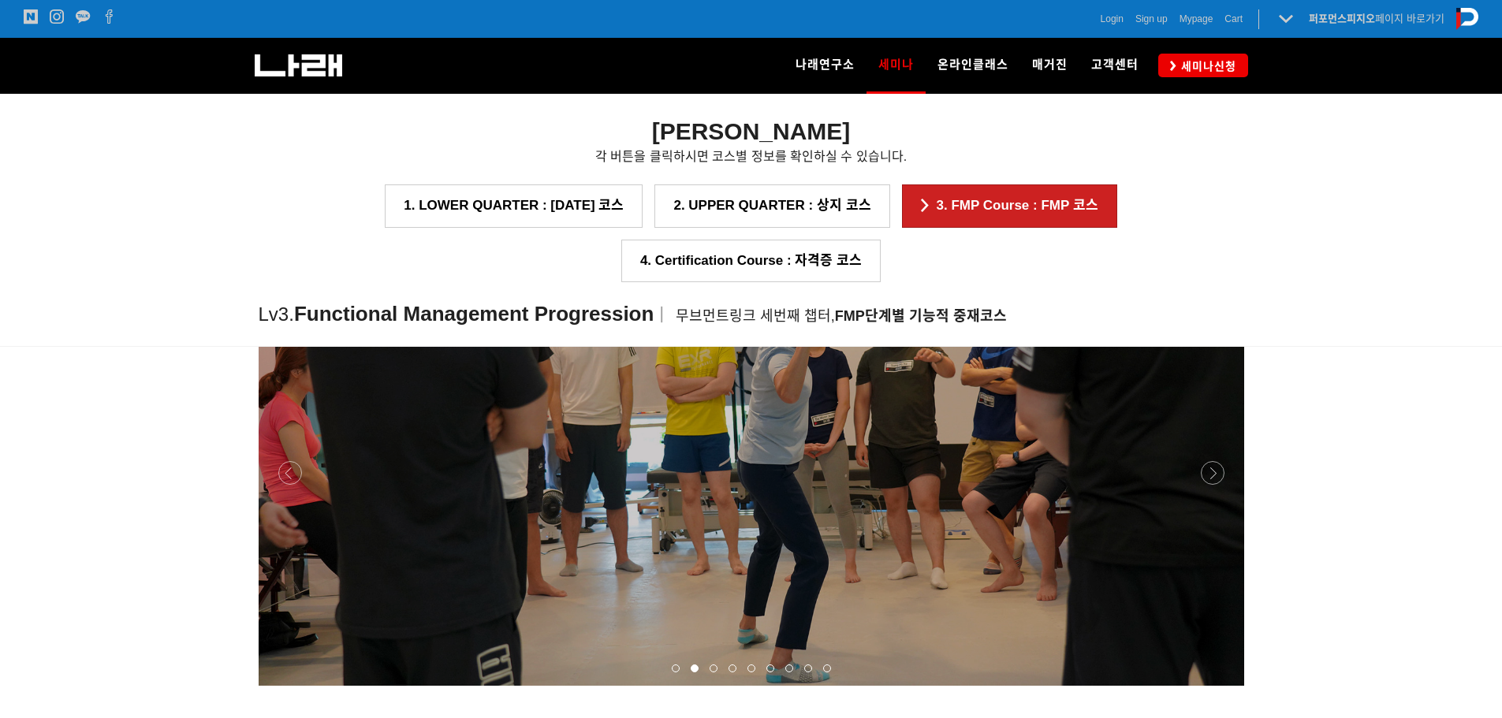
scroll to position [1699, 0]
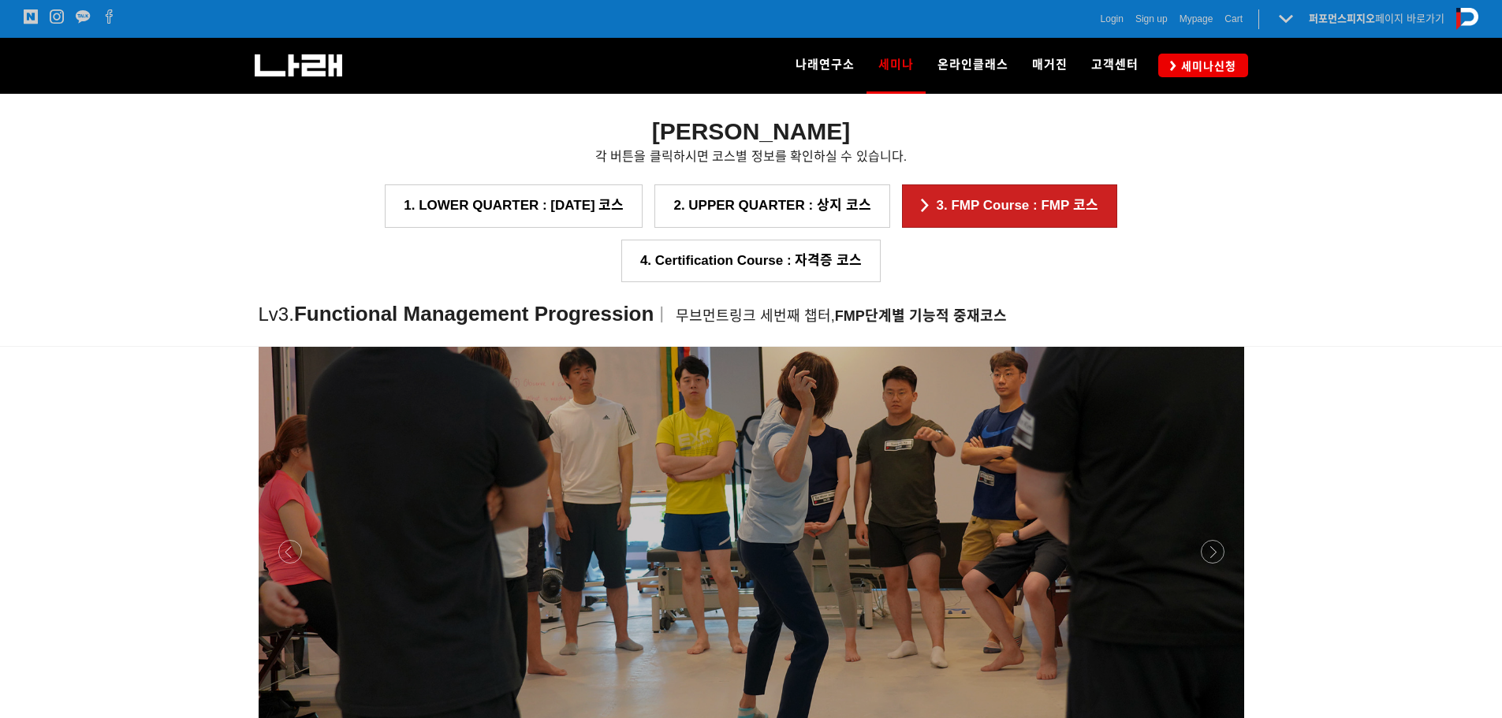
drag, startPoint x: 929, startPoint y: 494, endPoint x: 486, endPoint y: 483, distance: 443.4
click at [488, 483] on p at bounding box center [752, 552] width 986 height 426
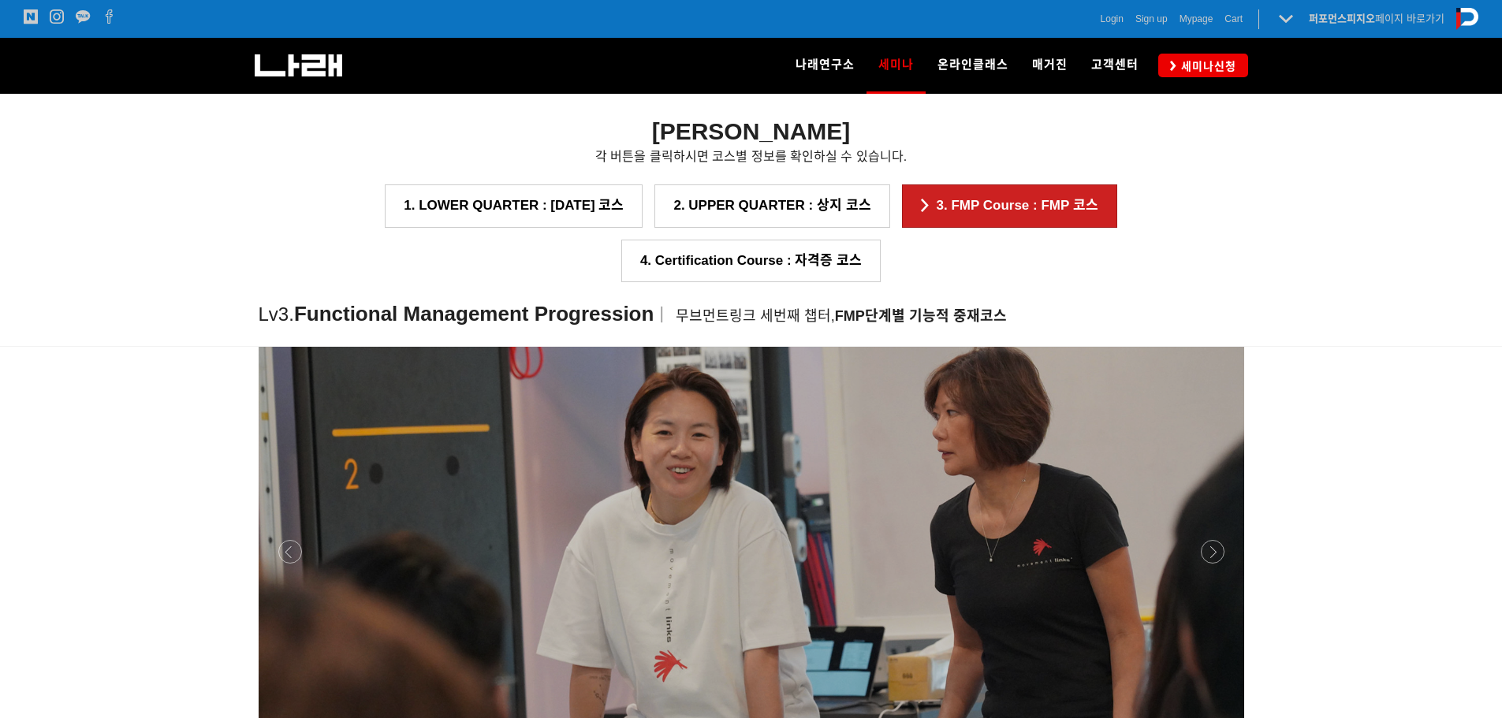
click at [608, 478] on p at bounding box center [752, 552] width 986 height 426
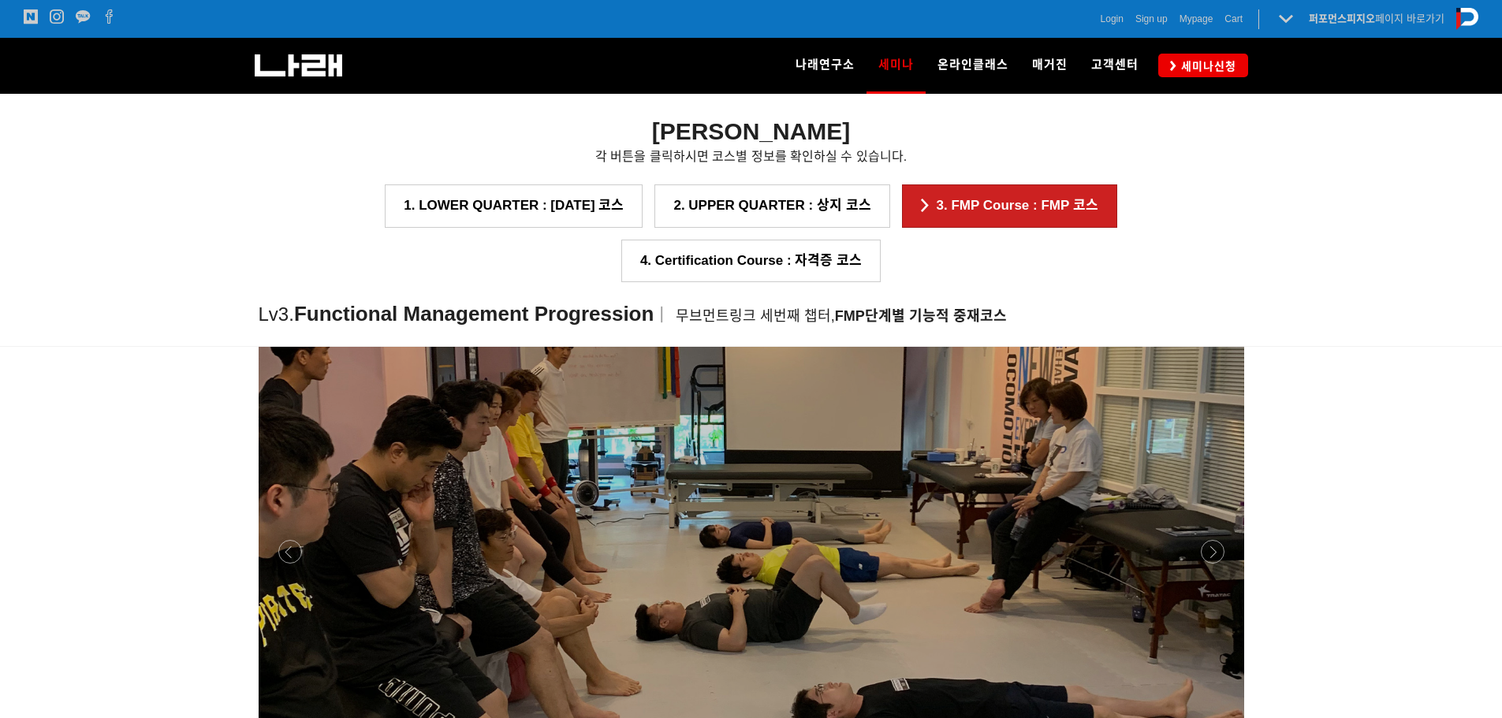
click at [697, 478] on p at bounding box center [752, 552] width 986 height 426
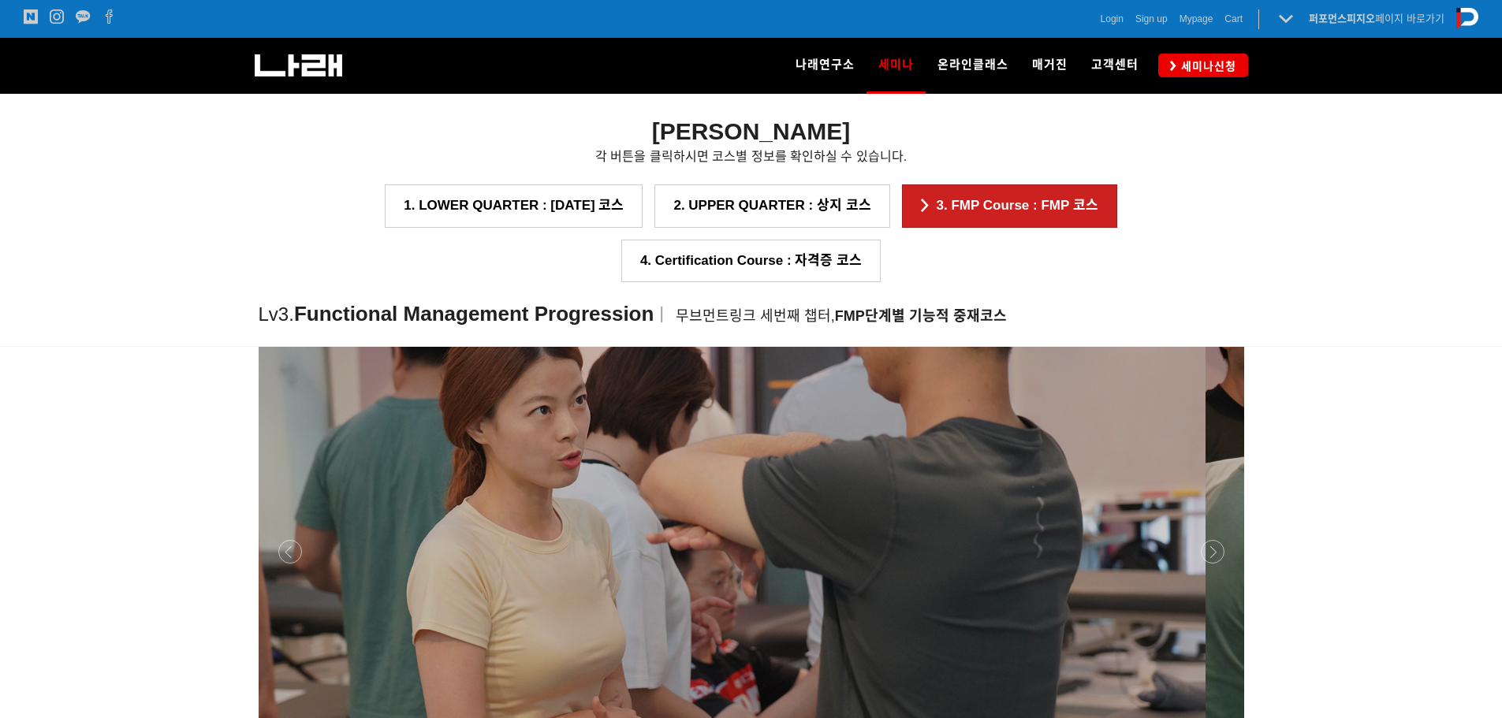
drag, startPoint x: 913, startPoint y: 469, endPoint x: 620, endPoint y: 477, distance: 293.5
click at [636, 477] on p at bounding box center [713, 552] width 986 height 426
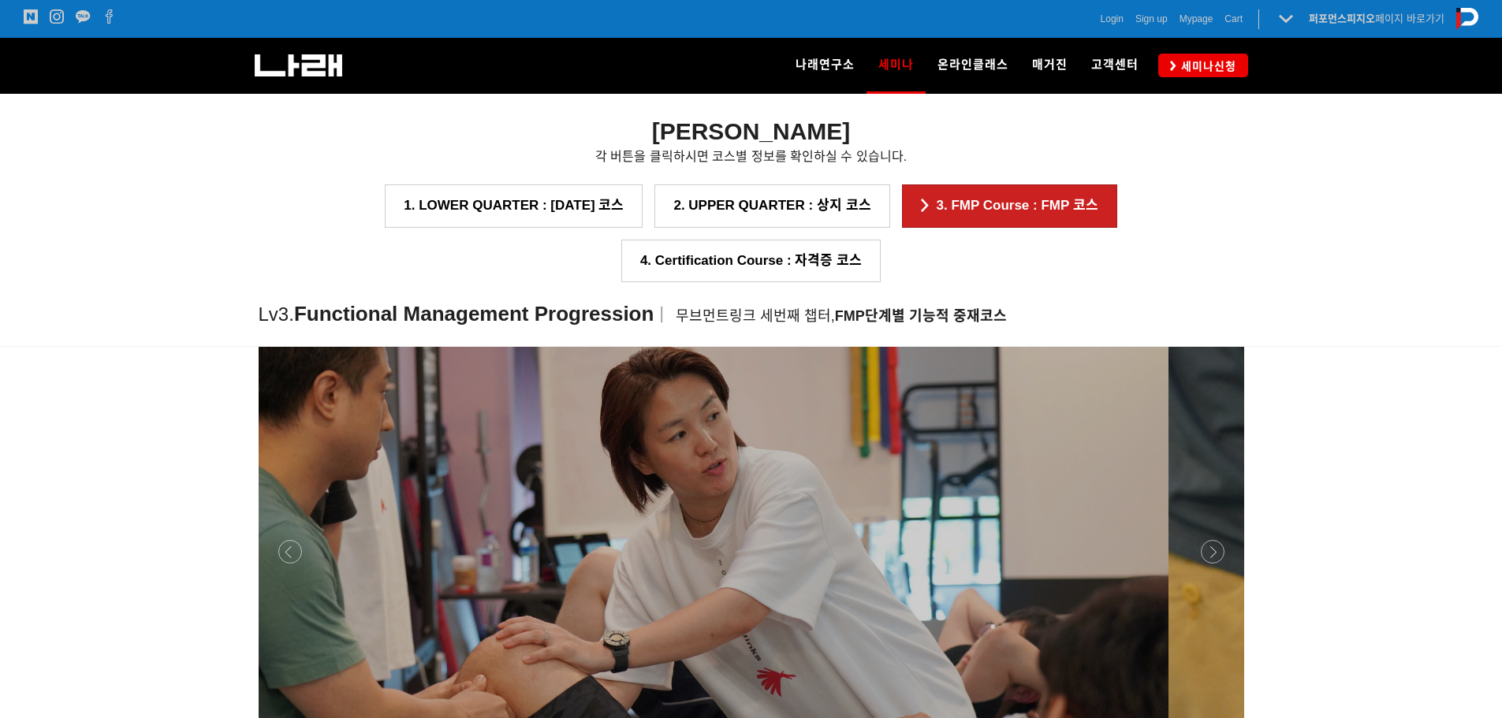
drag, startPoint x: 771, startPoint y: 461, endPoint x: 647, endPoint y: 471, distance: 124.2
click at [649, 471] on p at bounding box center [676, 552] width 986 height 426
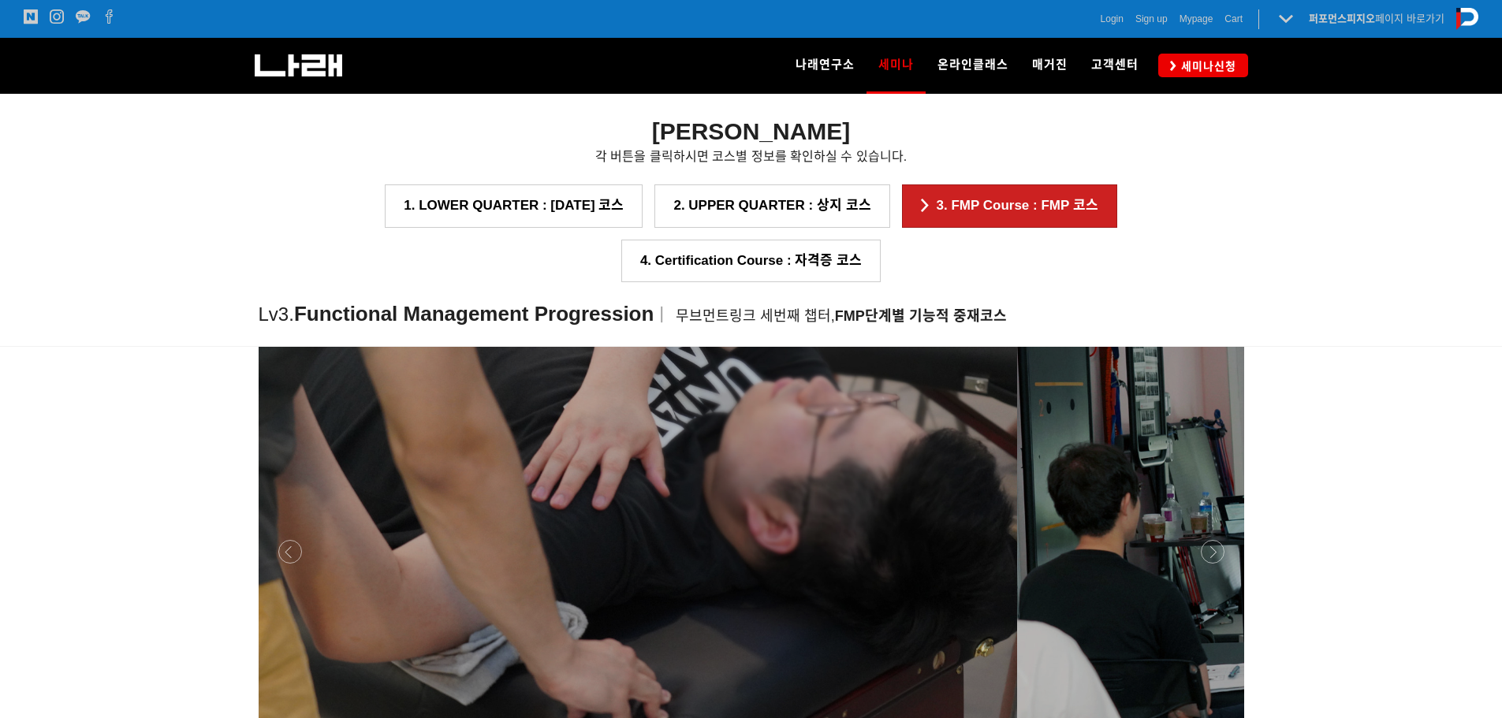
drag, startPoint x: 652, startPoint y: 485, endPoint x: 599, endPoint y: 485, distance: 52.8
click at [524, 485] on p at bounding box center [525, 552] width 986 height 426
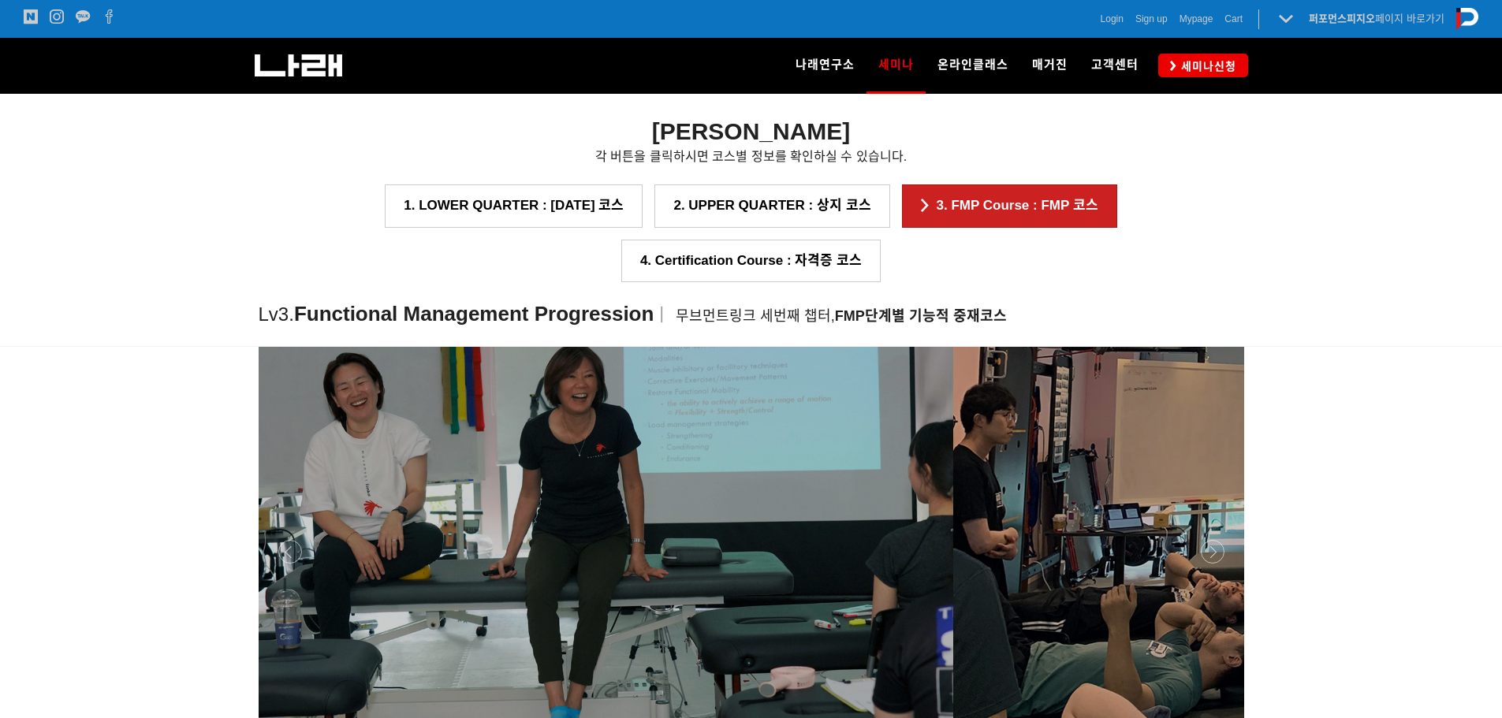
drag, startPoint x: 918, startPoint y: 473, endPoint x: 587, endPoint y: 474, distance: 331.2
click at [591, 474] on p at bounding box center [461, 552] width 986 height 426
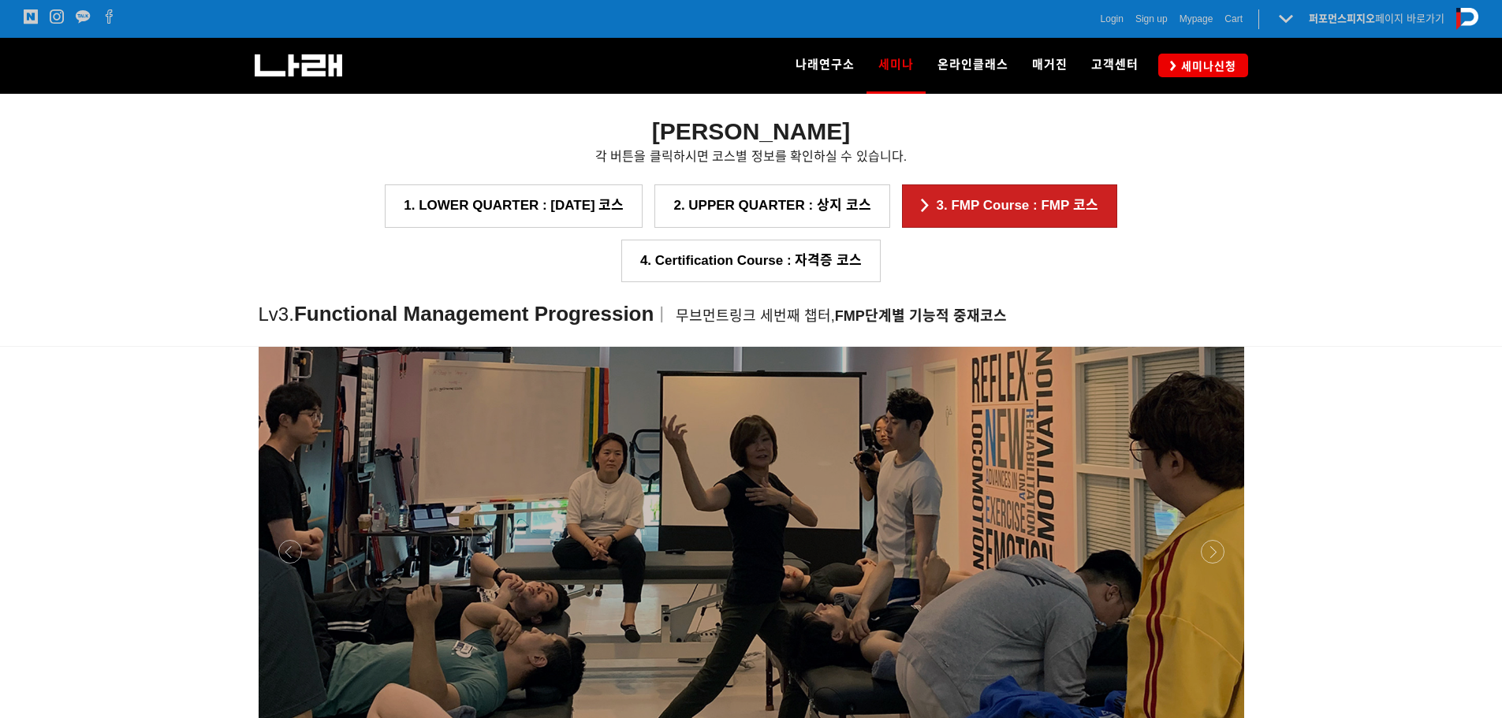
drag, startPoint x: 826, startPoint y: 460, endPoint x: 890, endPoint y: 460, distance: 63.1
click at [878, 460] on p at bounding box center [752, 552] width 986 height 426
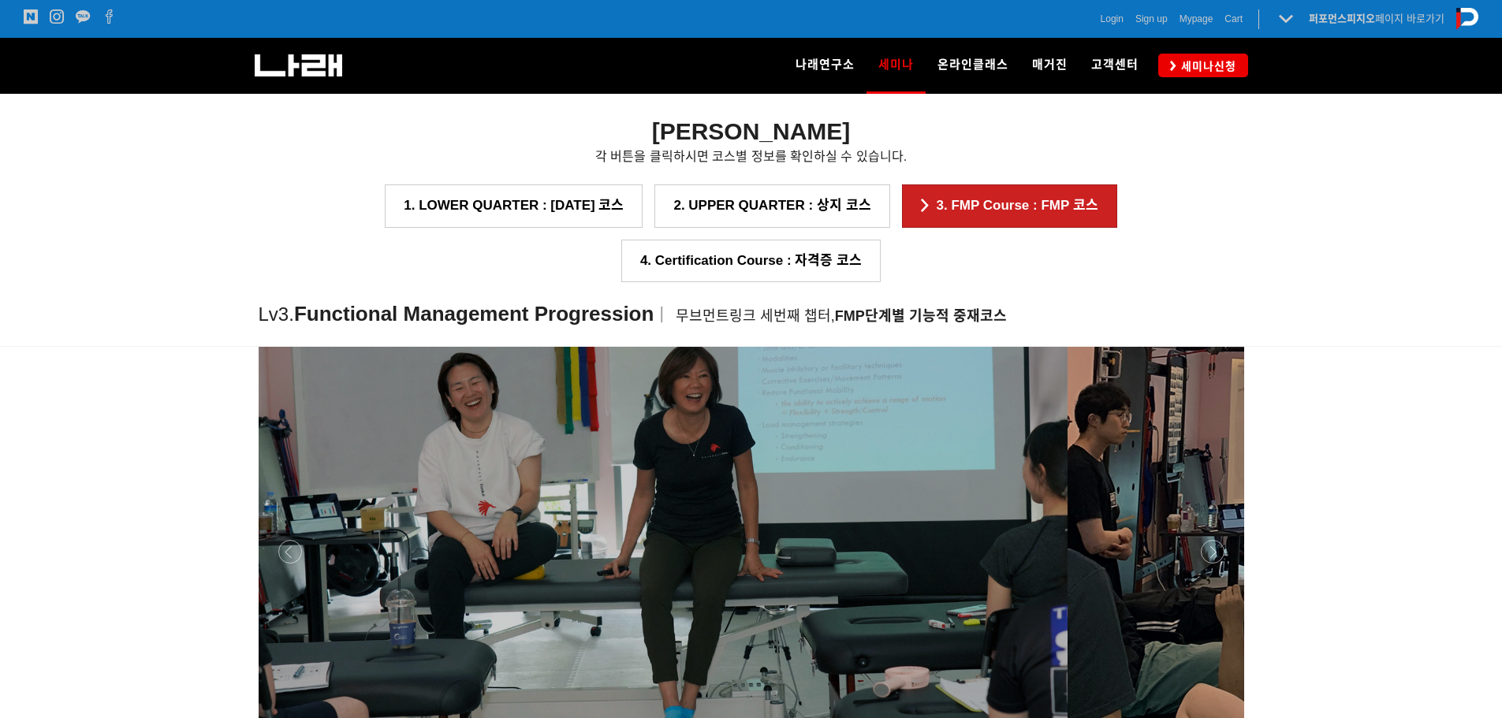
drag, startPoint x: 1006, startPoint y: 461, endPoint x: 565, endPoint y: 467, distance: 440.9
click at [632, 460] on p at bounding box center [575, 552] width 986 height 426
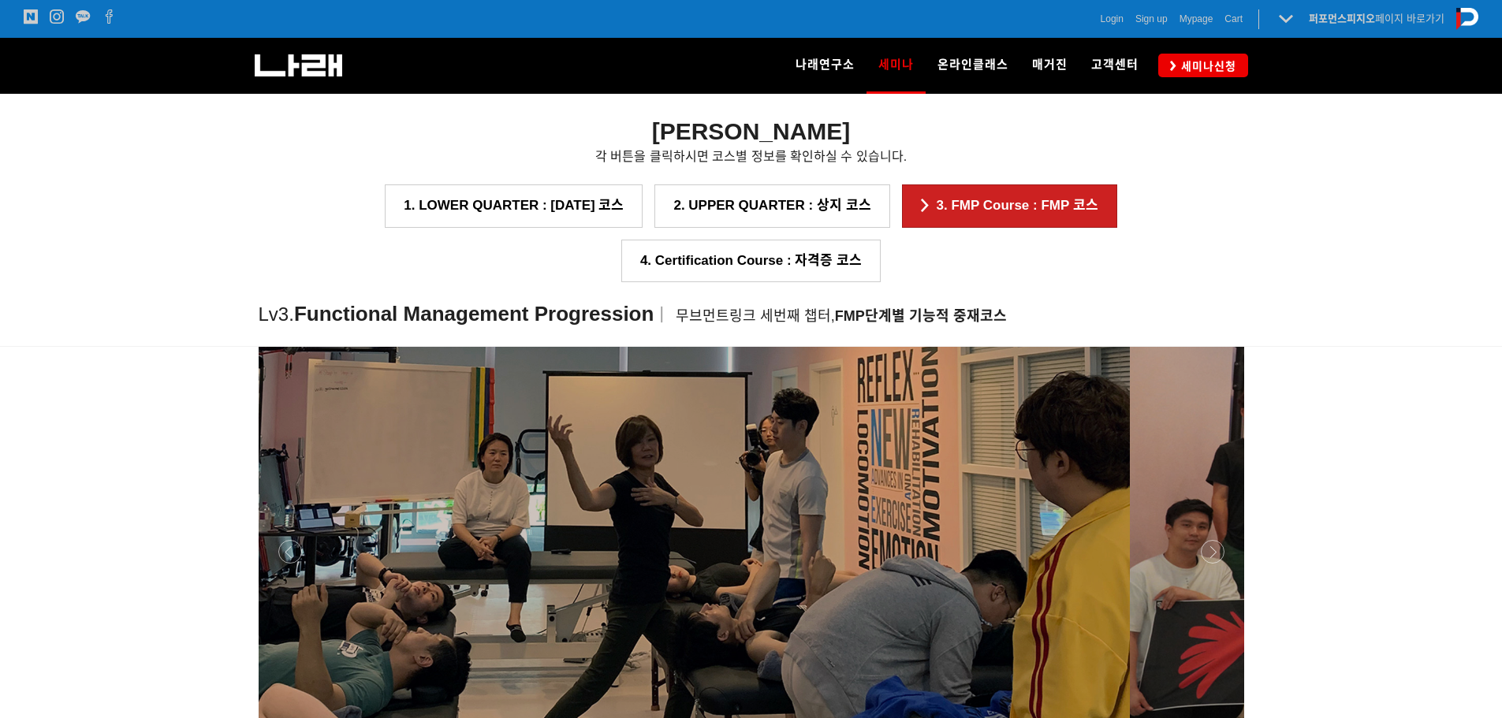
drag, startPoint x: 800, startPoint y: 454, endPoint x: 714, endPoint y: 458, distance: 86.8
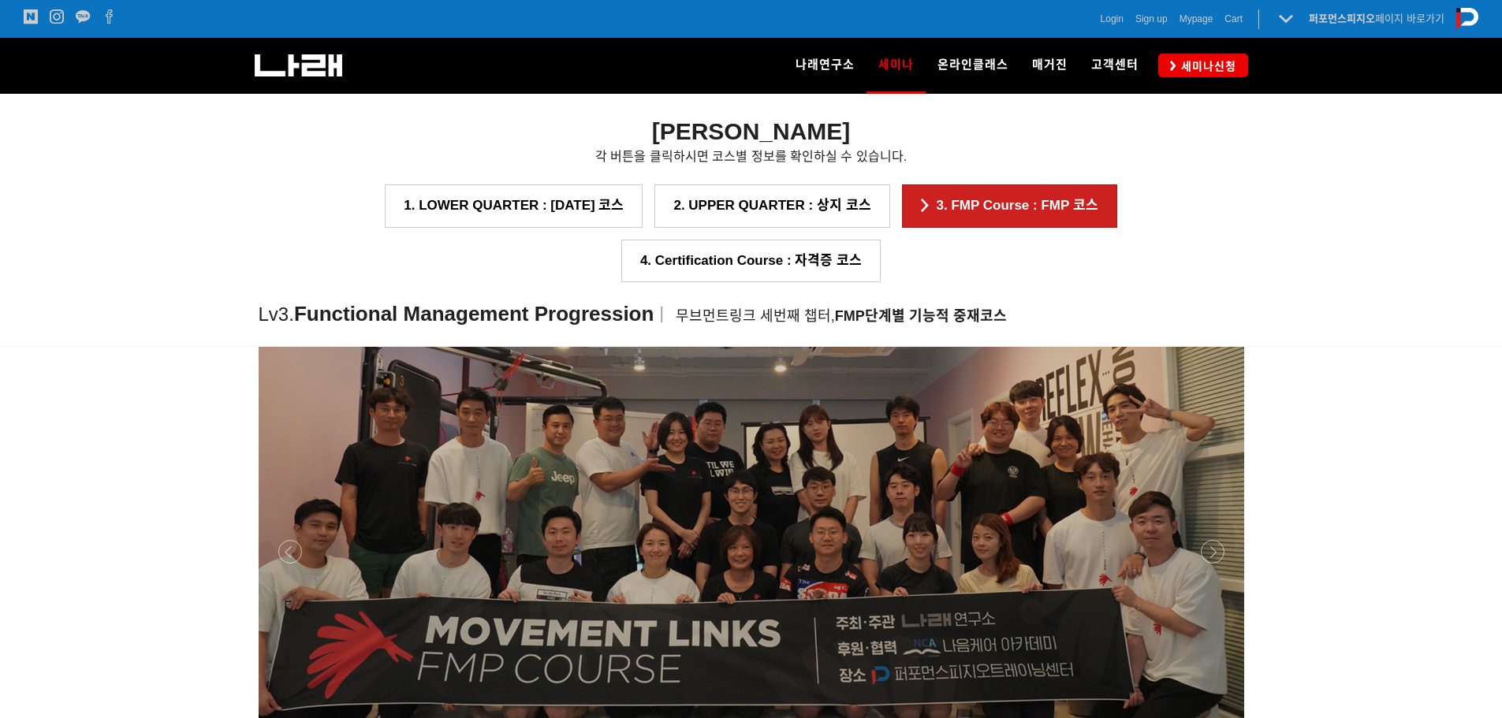
click at [1113, 176] on p at bounding box center [752, 175] width 986 height 17
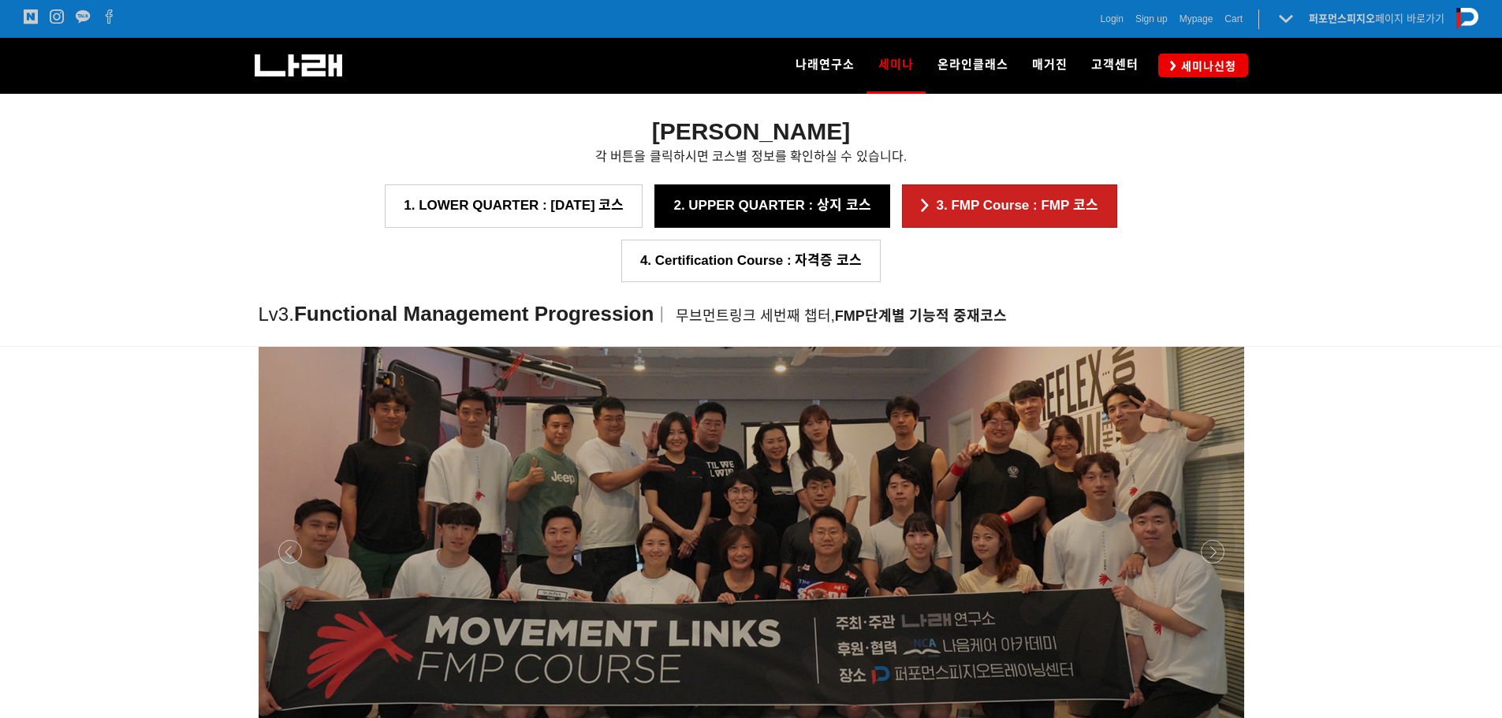
click at [655, 202] on link "2. UPPER QUARTER : 상지 코스" at bounding box center [772, 206] width 235 height 43
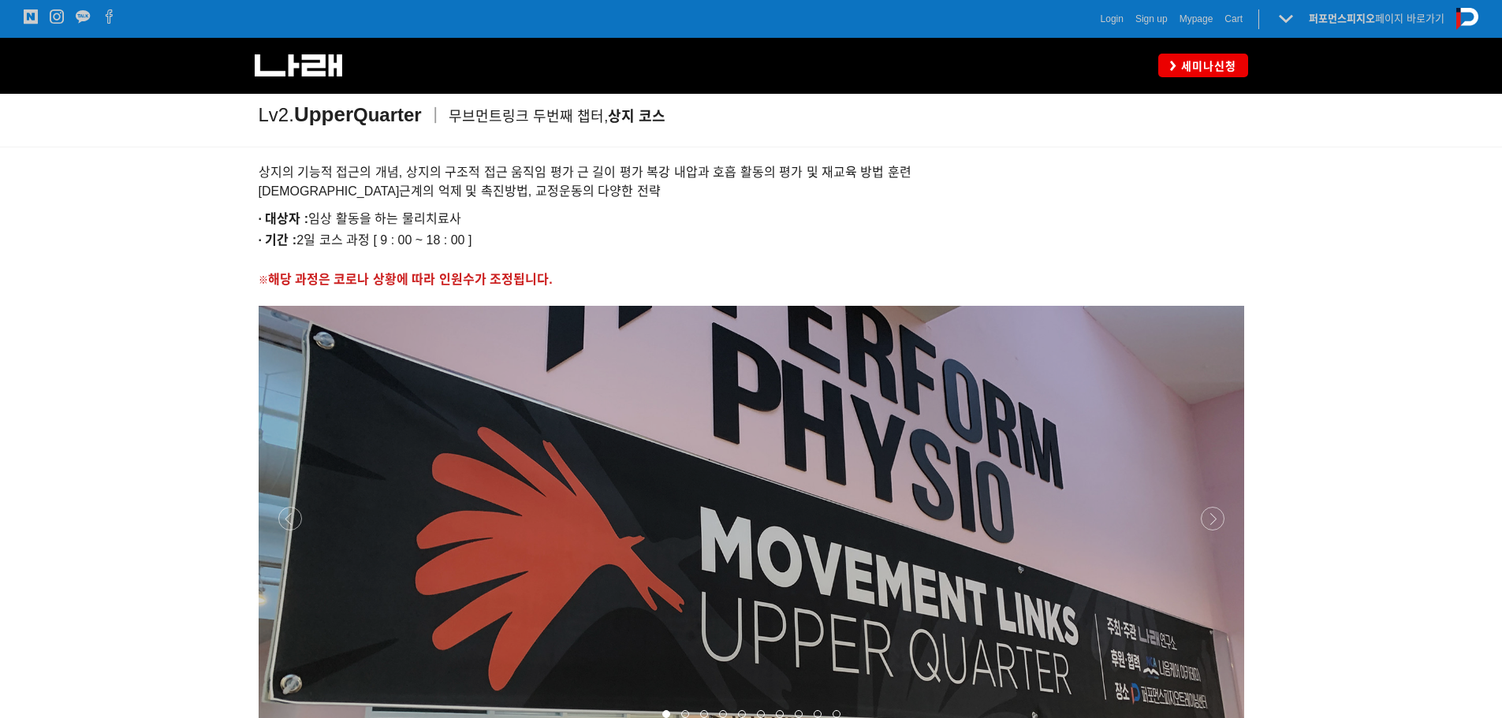
scroll to position [1818, 0]
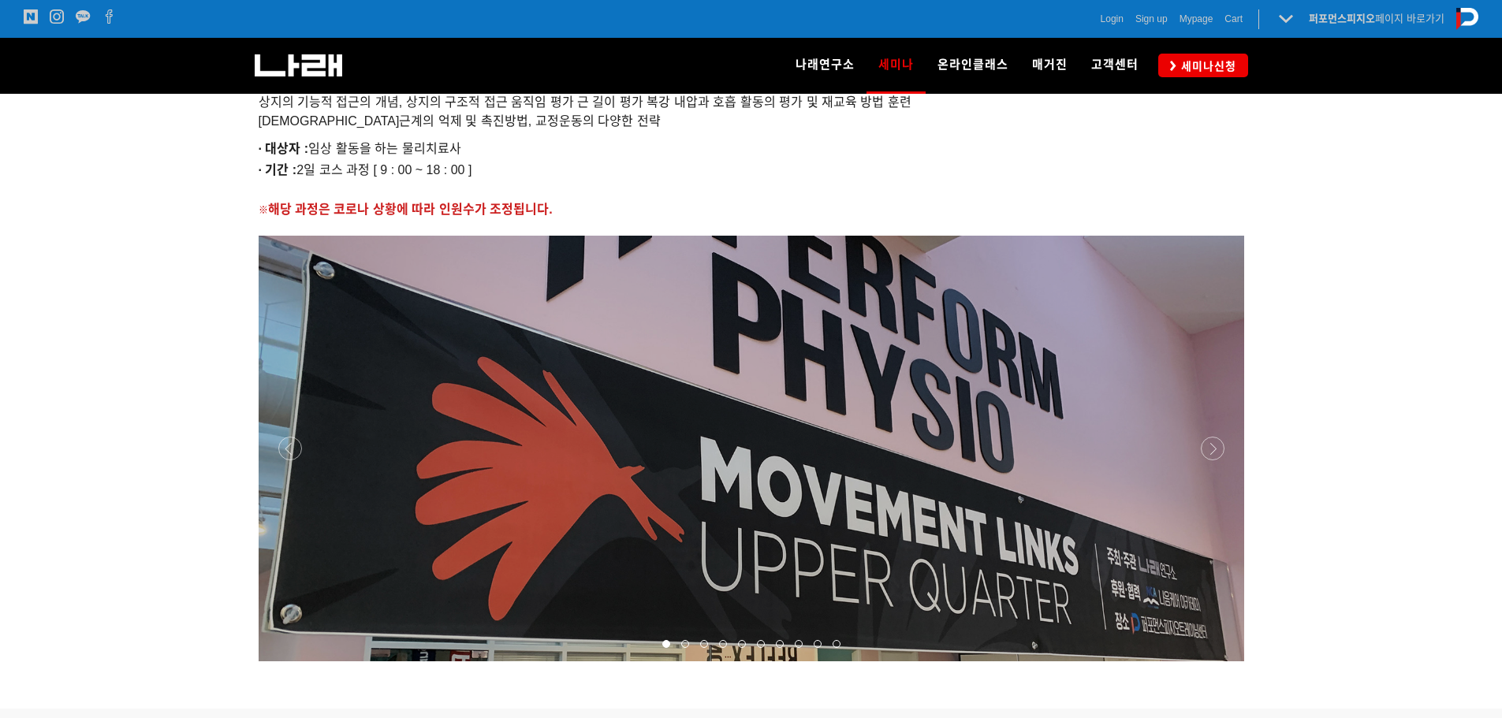
drag, startPoint x: 873, startPoint y: 407, endPoint x: 485, endPoint y: 404, distance: 388.0
click at [488, 405] on p at bounding box center [752, 449] width 986 height 426
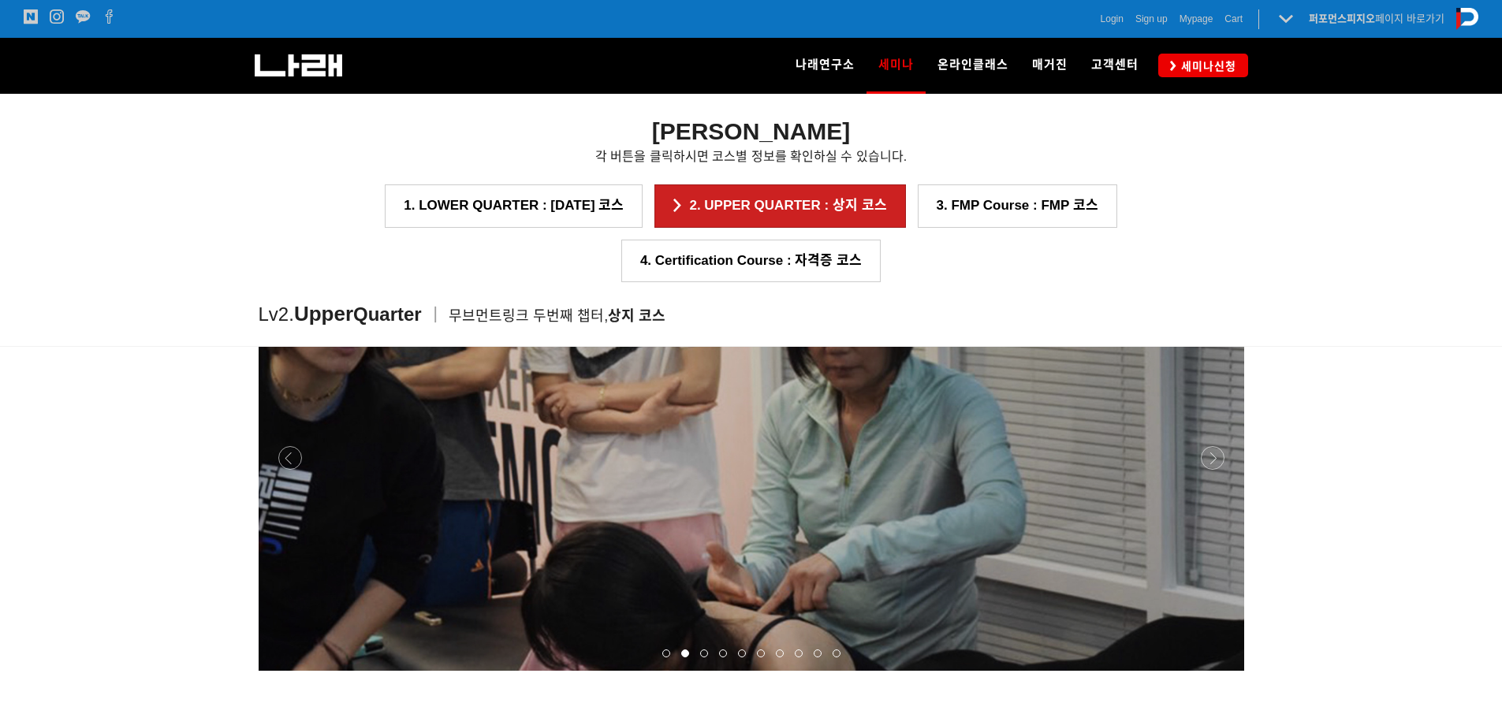
scroll to position [1660, 0]
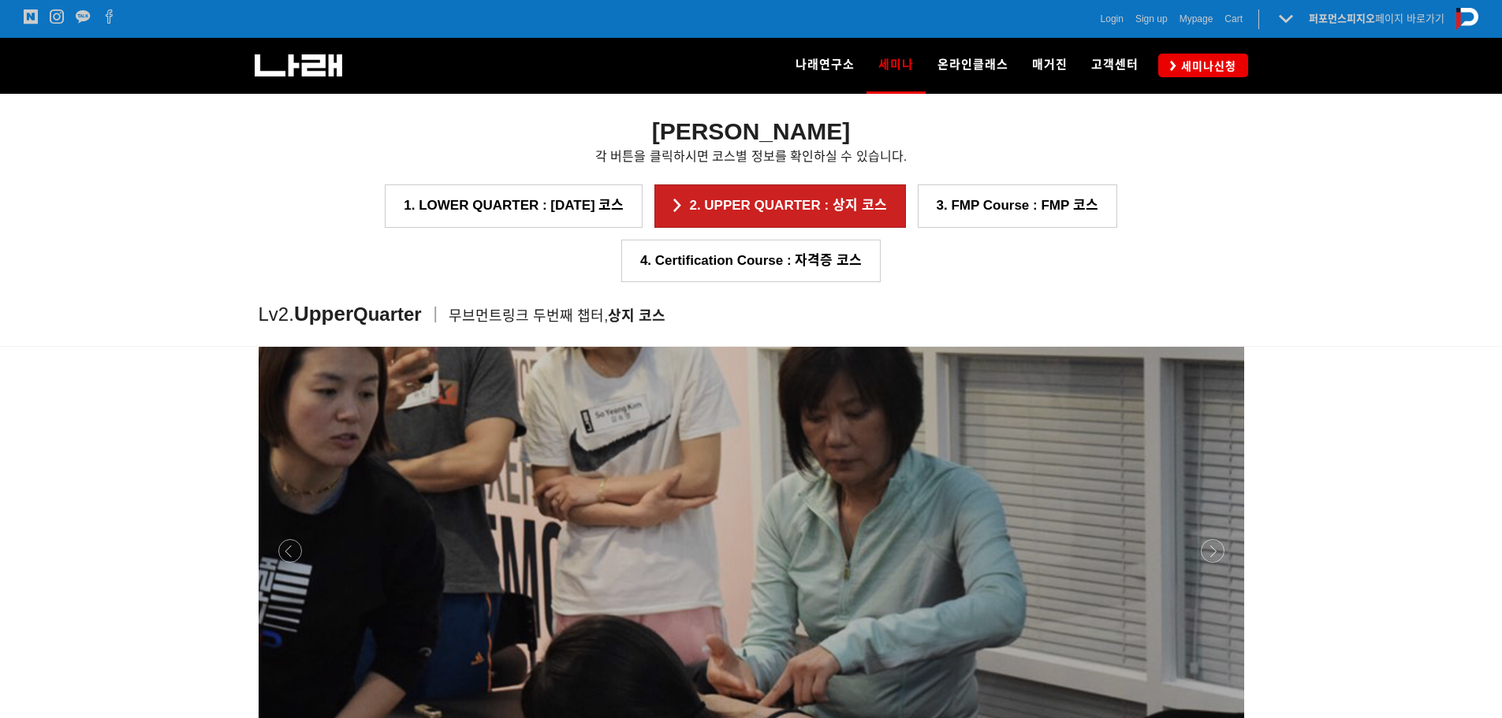
click at [672, 461] on p at bounding box center [752, 551] width 986 height 426
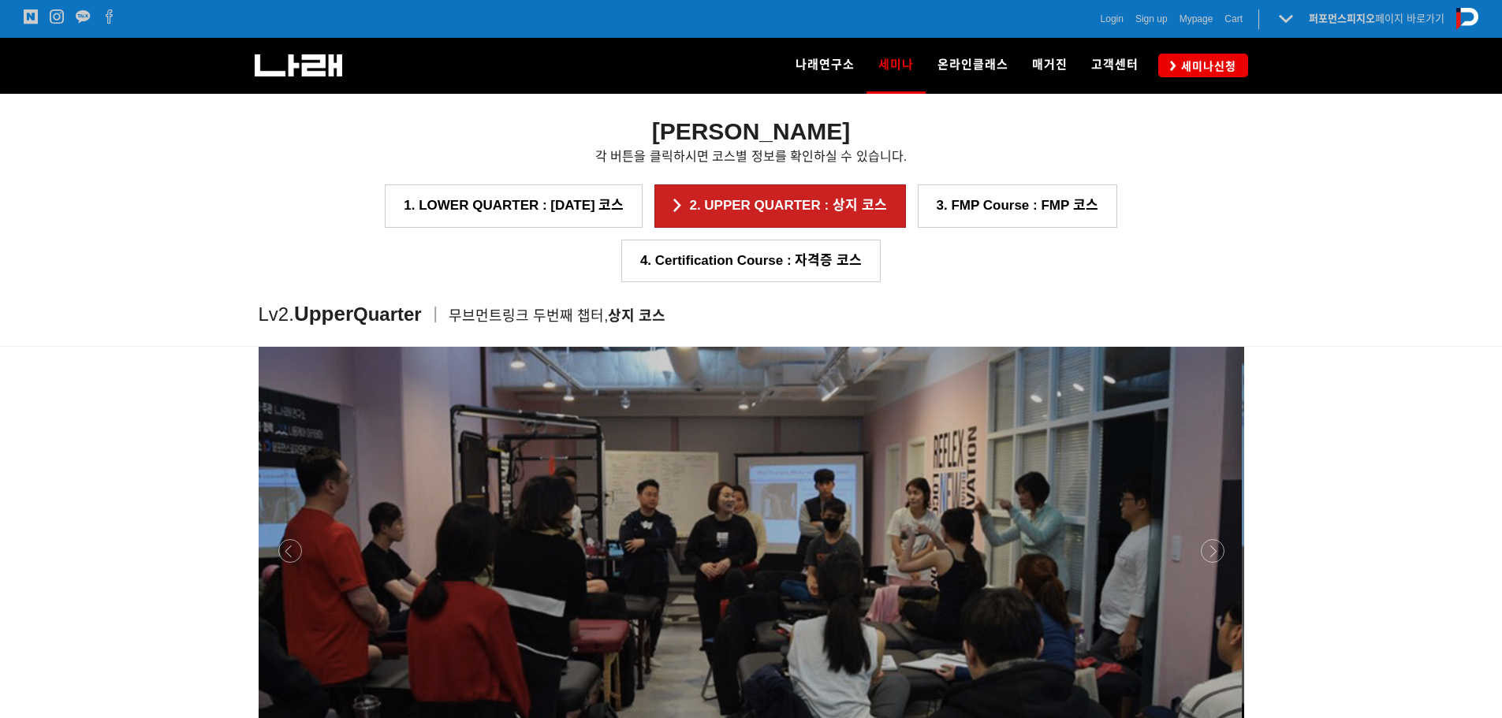
drag, startPoint x: 963, startPoint y: 464, endPoint x: 815, endPoint y: 464, distance: 147.5
click at [816, 464] on p at bounding box center [749, 551] width 986 height 426
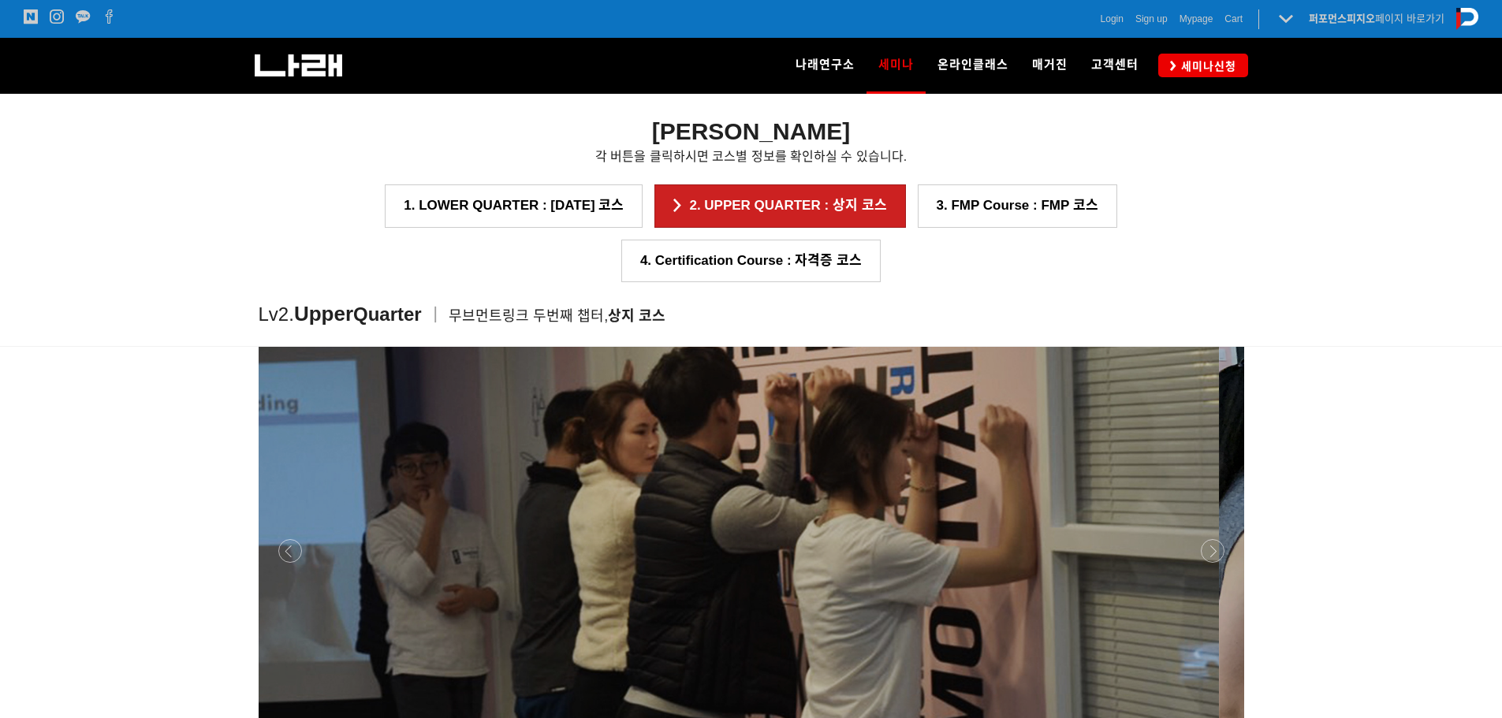
drag, startPoint x: 960, startPoint y: 458, endPoint x: 671, endPoint y: 444, distance: 289.0
click at [673, 445] on p at bounding box center [726, 551] width 986 height 426
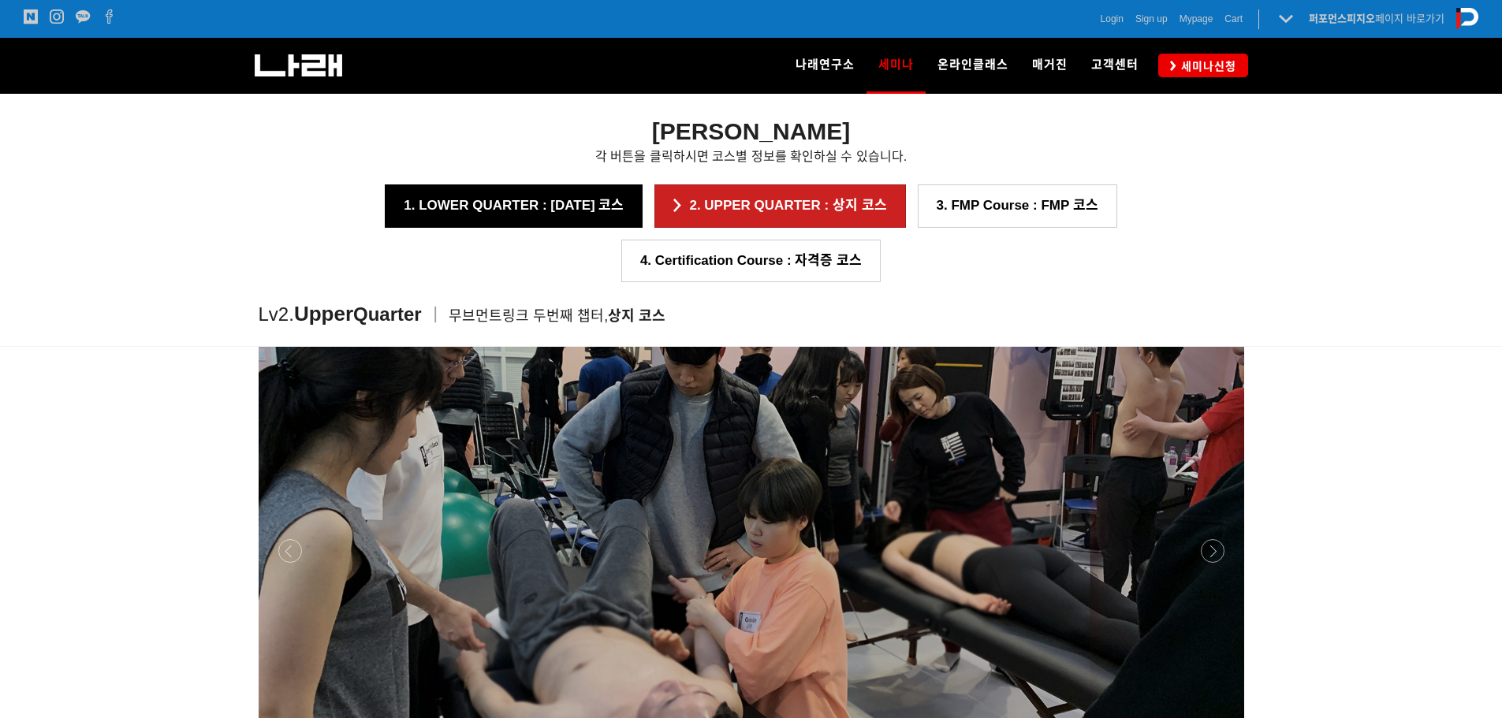
click at [393, 203] on link "1. LOWER QUARTER : 하지 코스" at bounding box center [514, 206] width 258 height 43
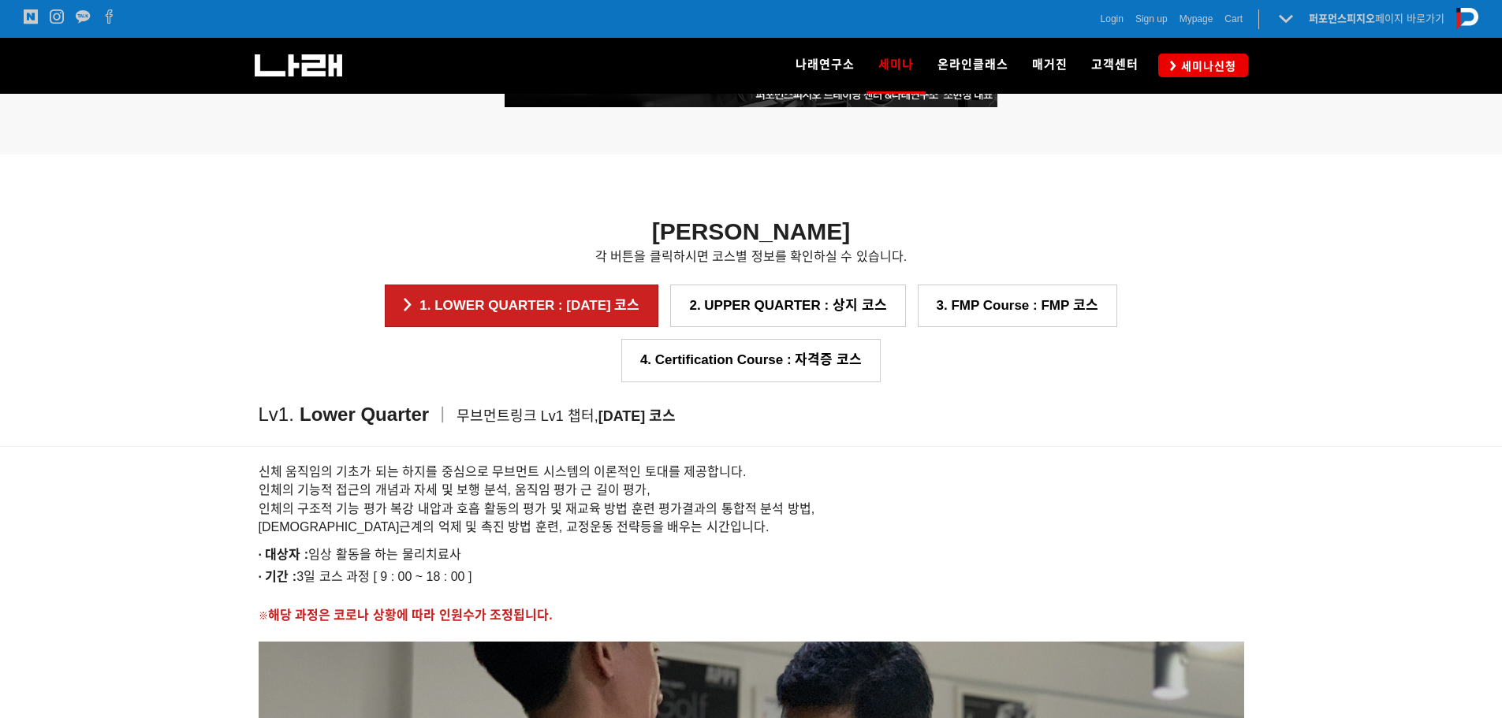
scroll to position [1186, 0]
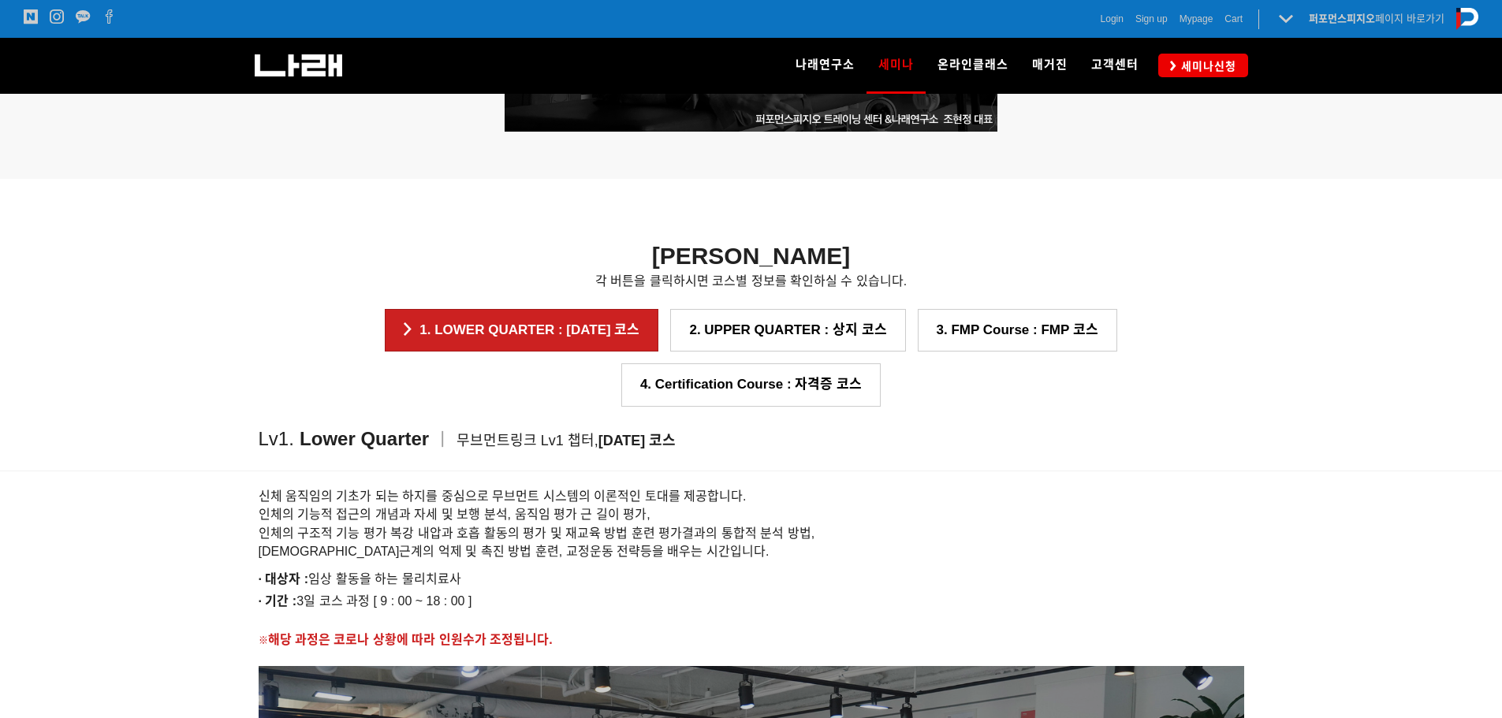
click at [849, 487] on h6 "신체 움직임의 기초가 되는 하지를 중심으로 무브먼트 시스템의 이론적인 토대를 제공합니다. 인체의 기능적 접근의 개념과 자세 및 보행 분석, 움…" at bounding box center [752, 524] width 986 height 74
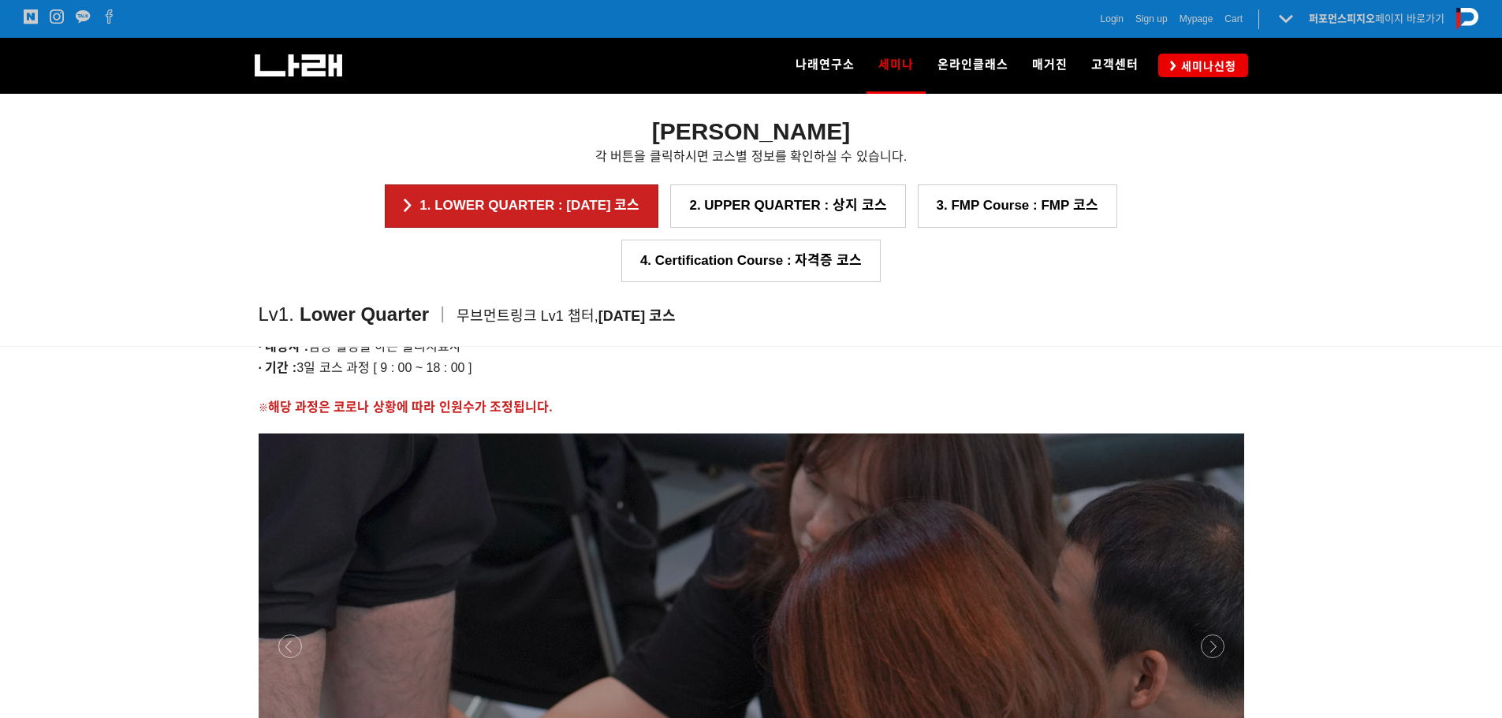
scroll to position [1423, 0]
